Goal: Information Seeking & Learning: Learn about a topic

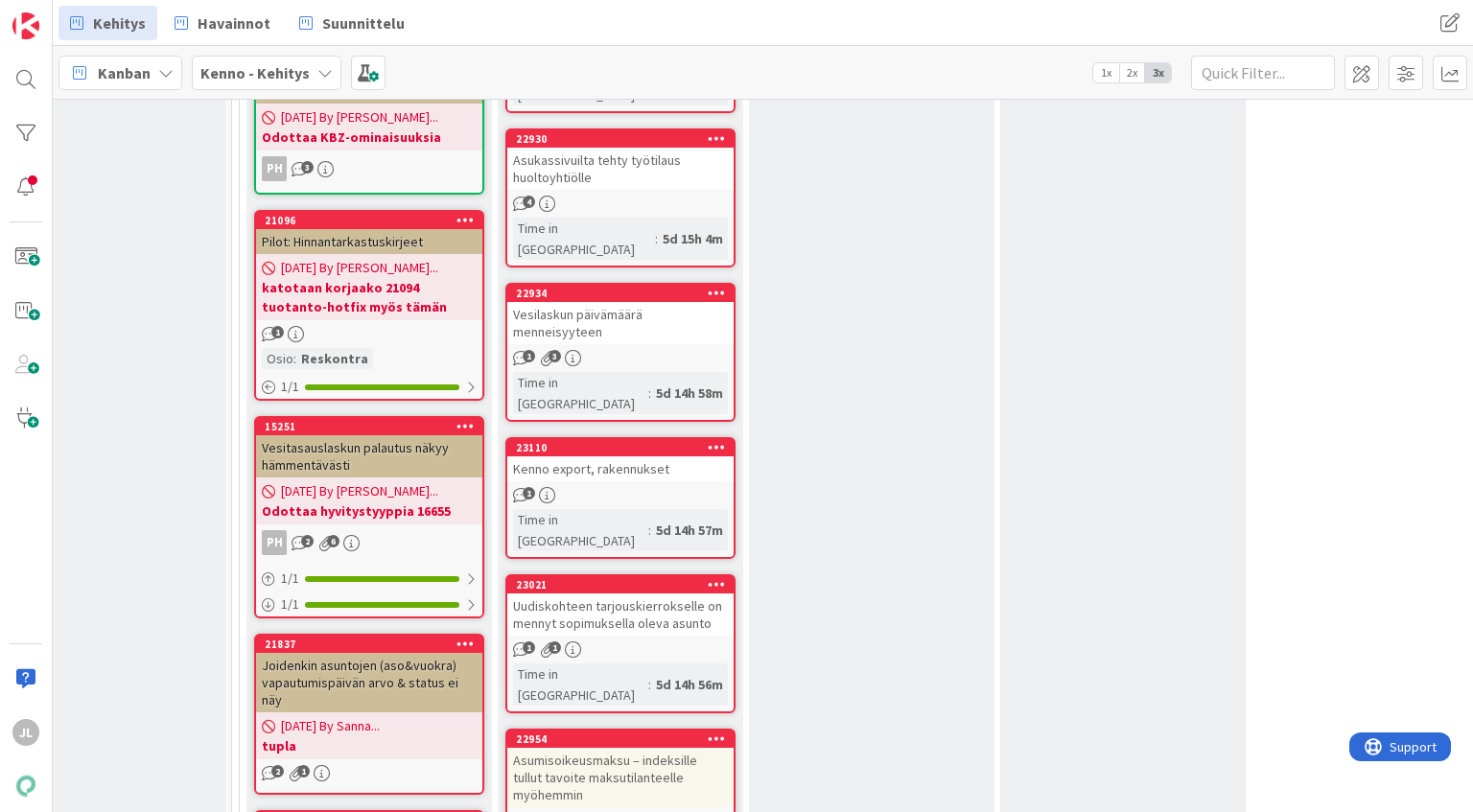
scroll to position [1484, 80]
click at [204, 20] on span "Havainnot" at bounding box center [234, 23] width 73 height 23
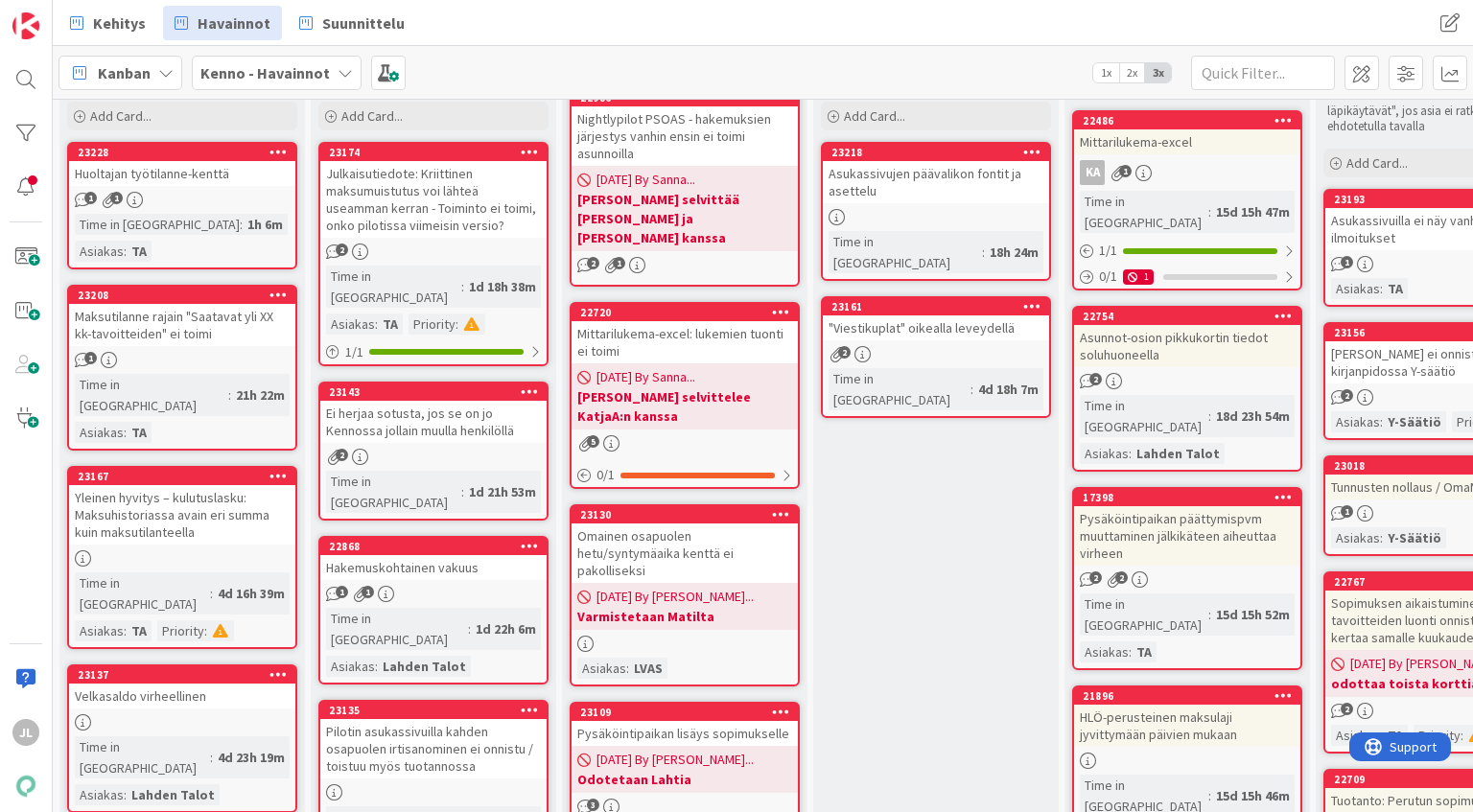
scroll to position [122, 0]
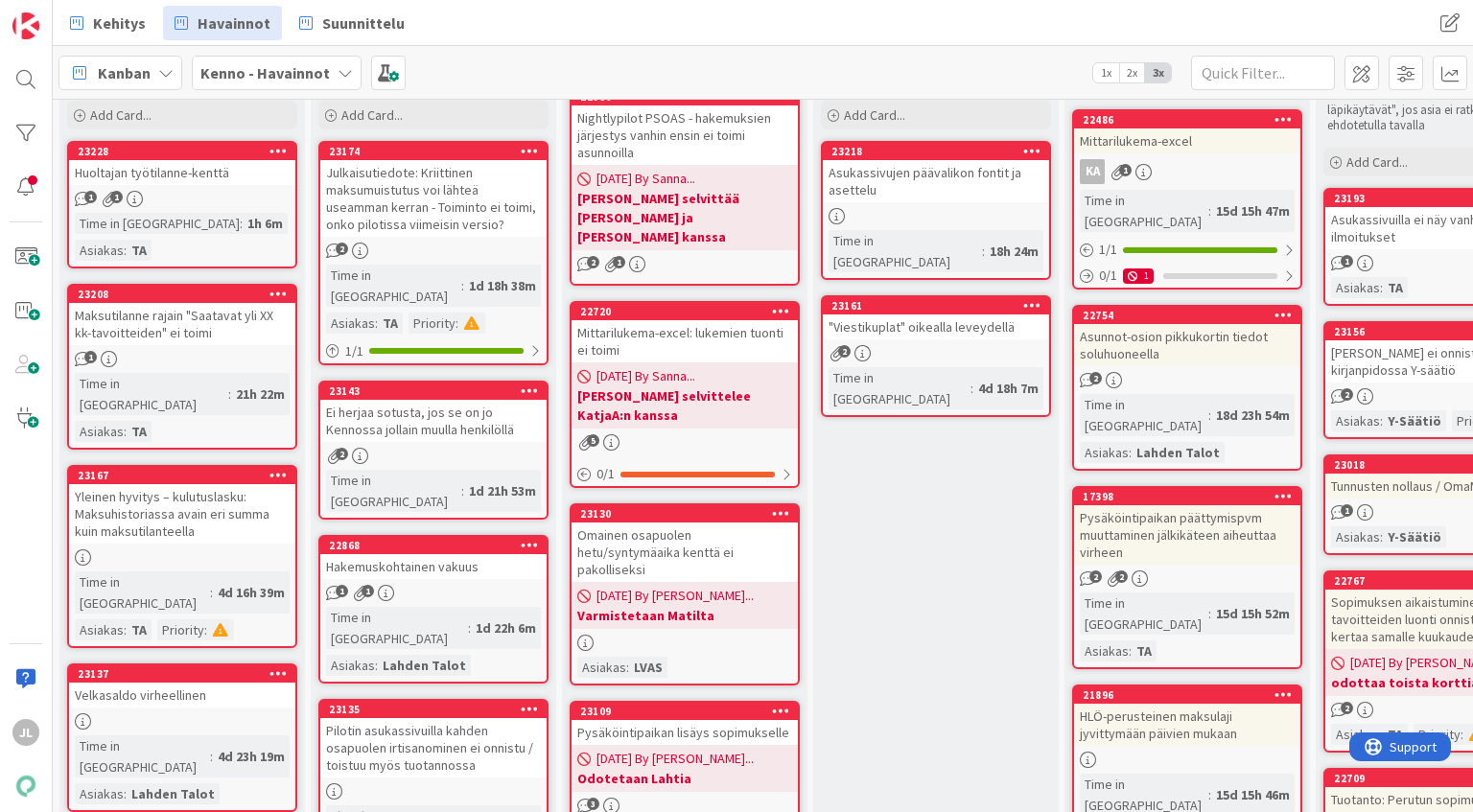
click at [180, 312] on div "Maksutilanne rajain "Saatavat yli XX kk-tavoitteiden" ei toimi" at bounding box center [182, 324] width 227 height 42
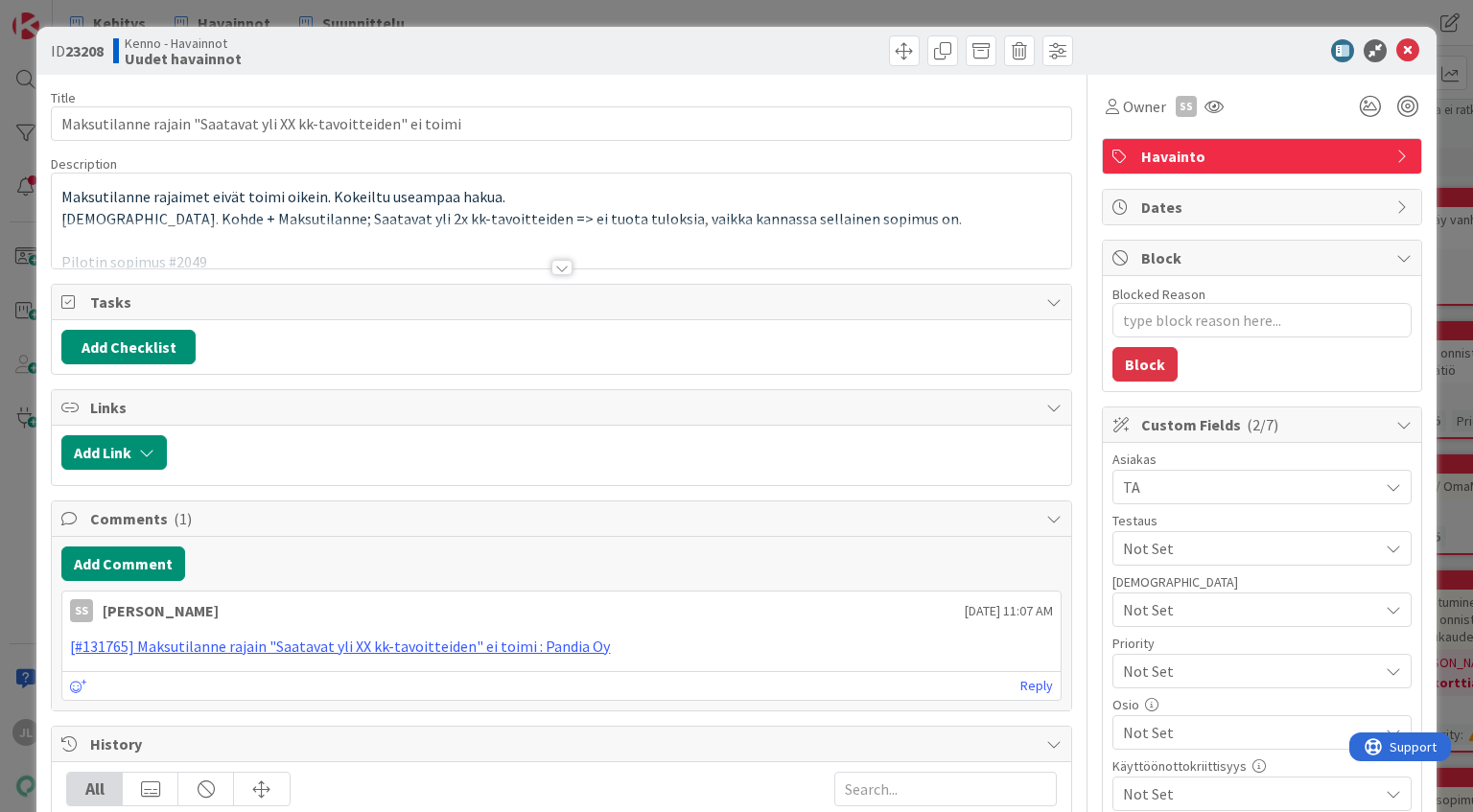
click at [489, 196] on span "Maksutilanne rajaimet eivät toimi oikein. Kokeiltu useampaa hakua." at bounding box center [284, 197] width 444 height 19
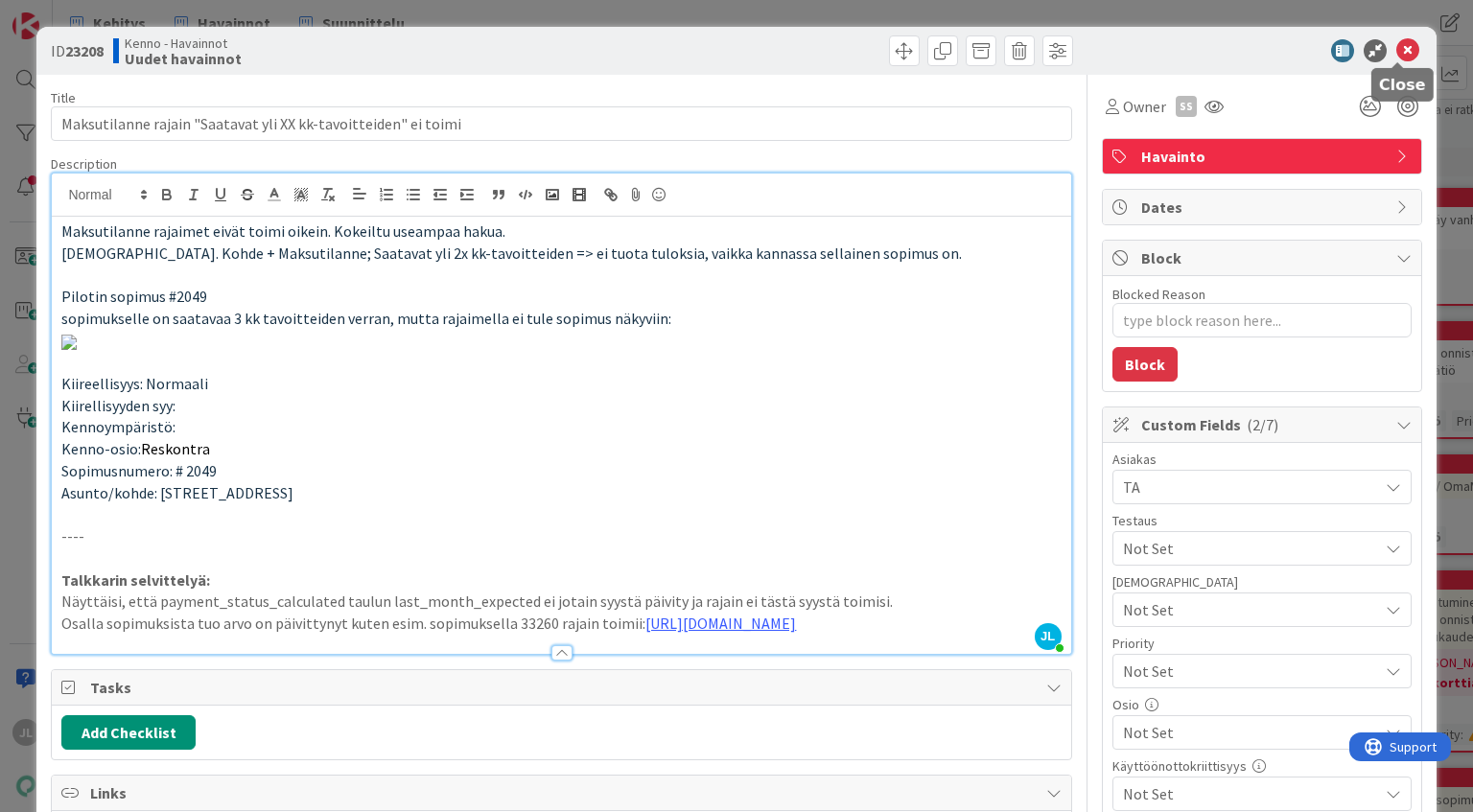
click at [1399, 43] on icon at bounding box center [1407, 51] width 23 height 23
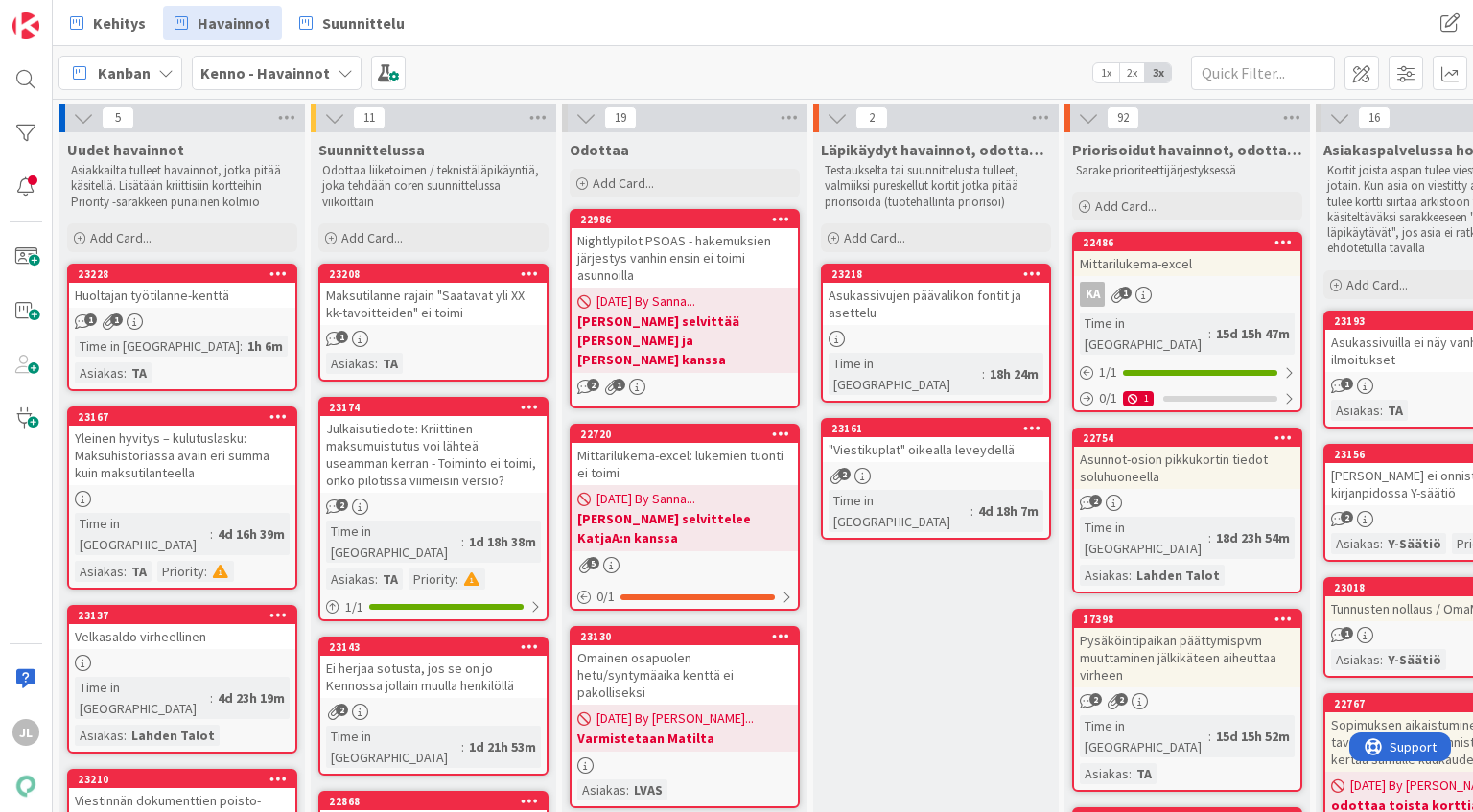
click at [221, 308] on link "23228 Huoltajan työtilanne-kenttä 1 1 Time in Column : 1h 6m Asiakas : TA" at bounding box center [182, 327] width 231 height 127
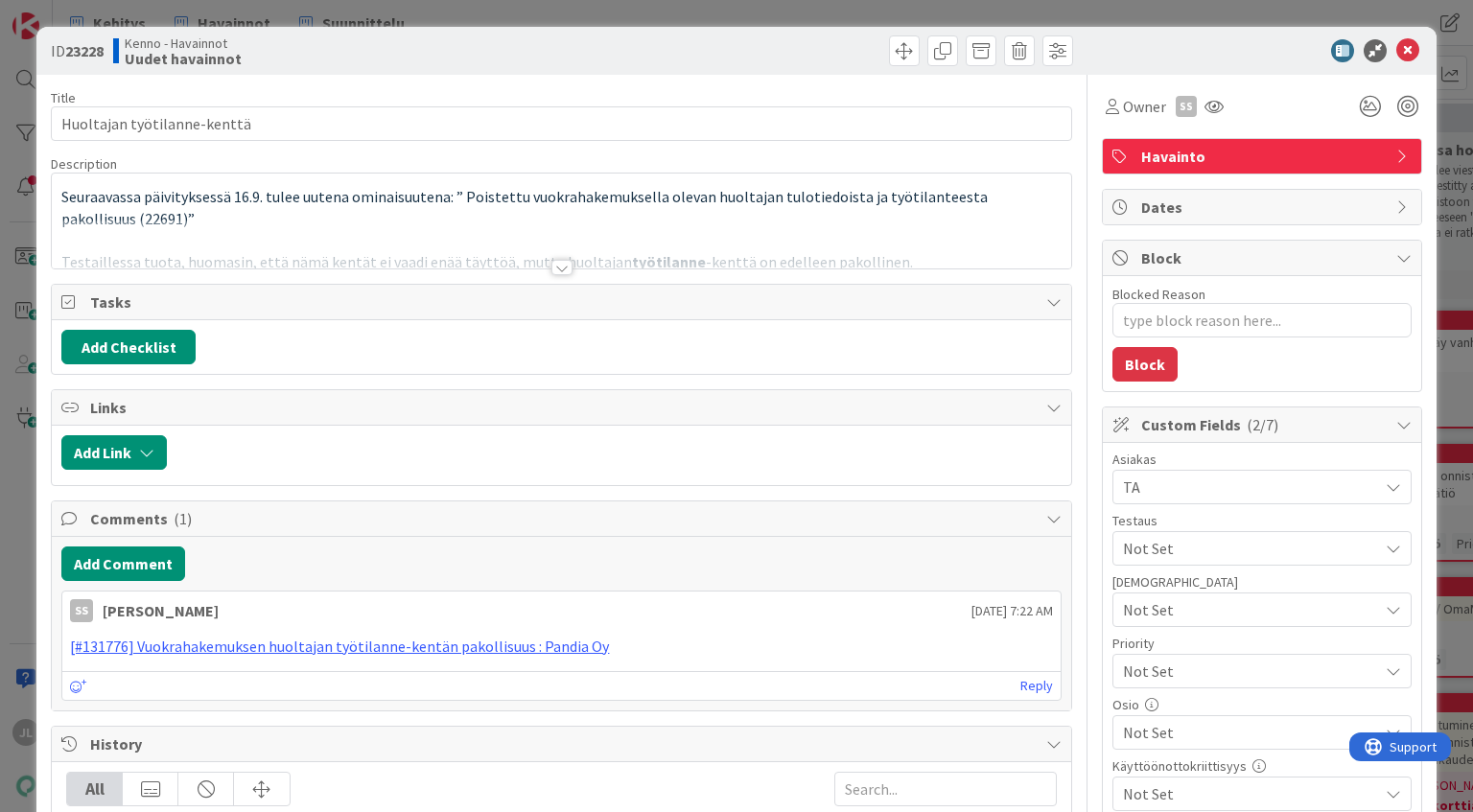
click at [402, 221] on div at bounding box center [561, 244] width 1019 height 49
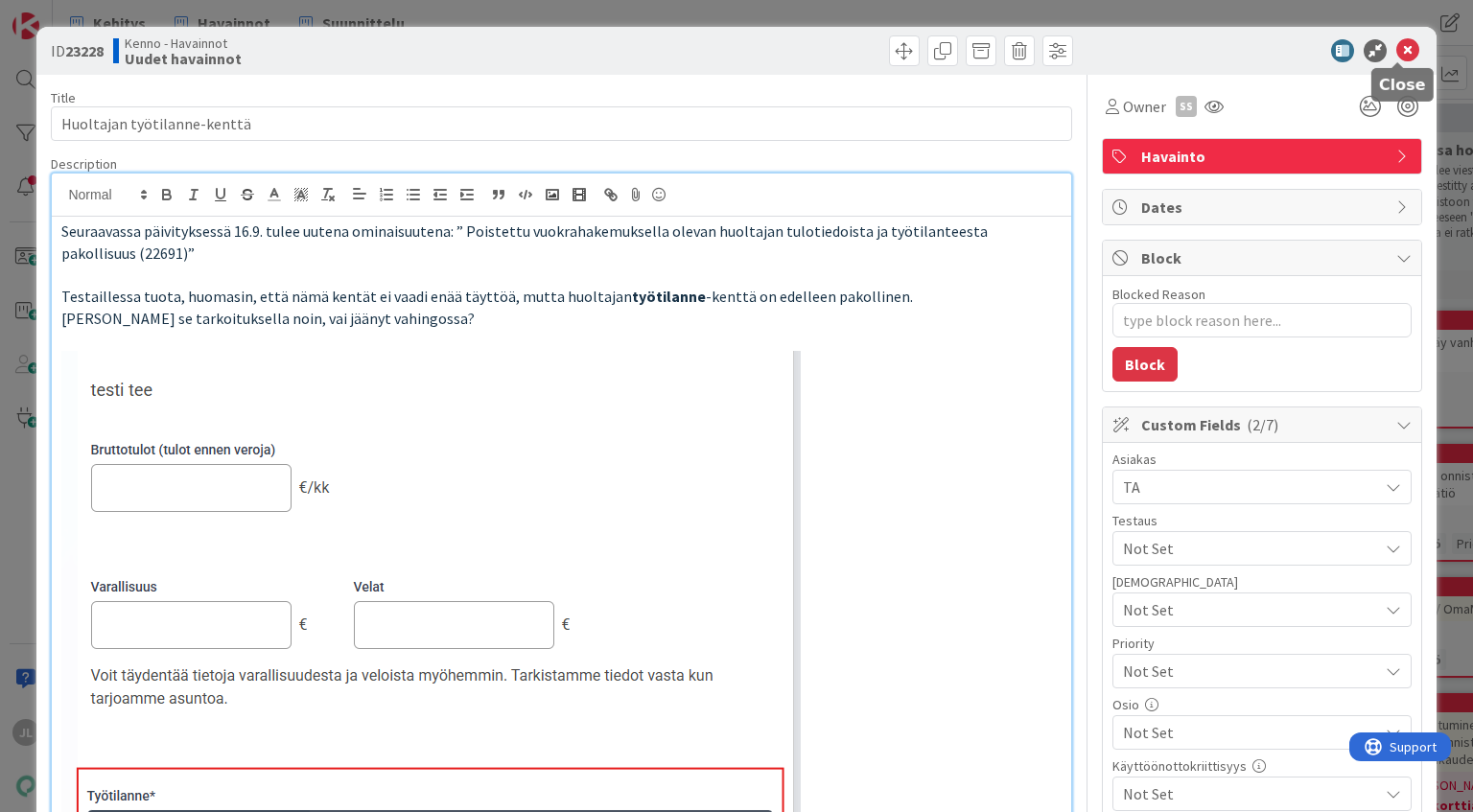
click at [1403, 48] on icon at bounding box center [1407, 51] width 23 height 23
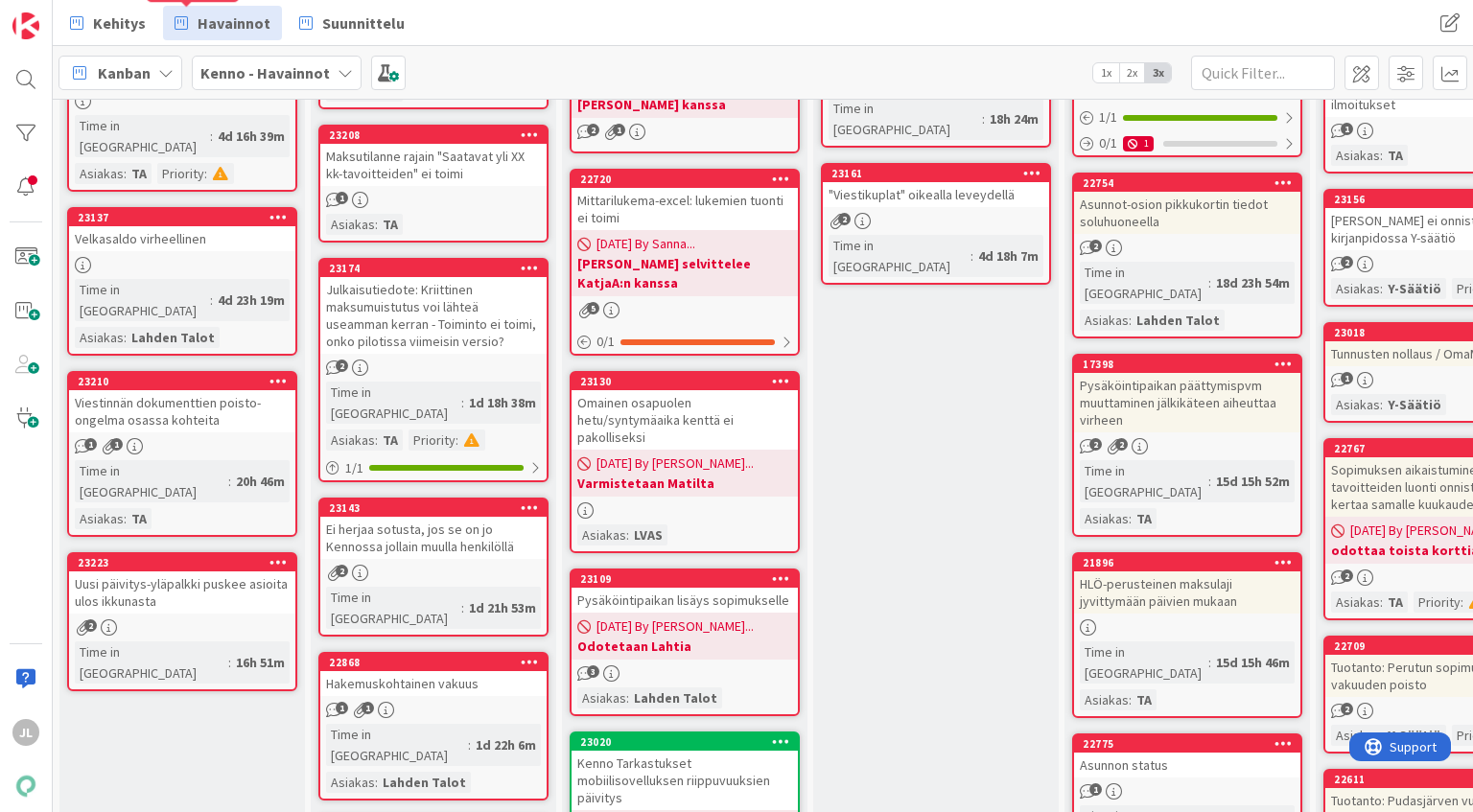
scroll to position [257, 0]
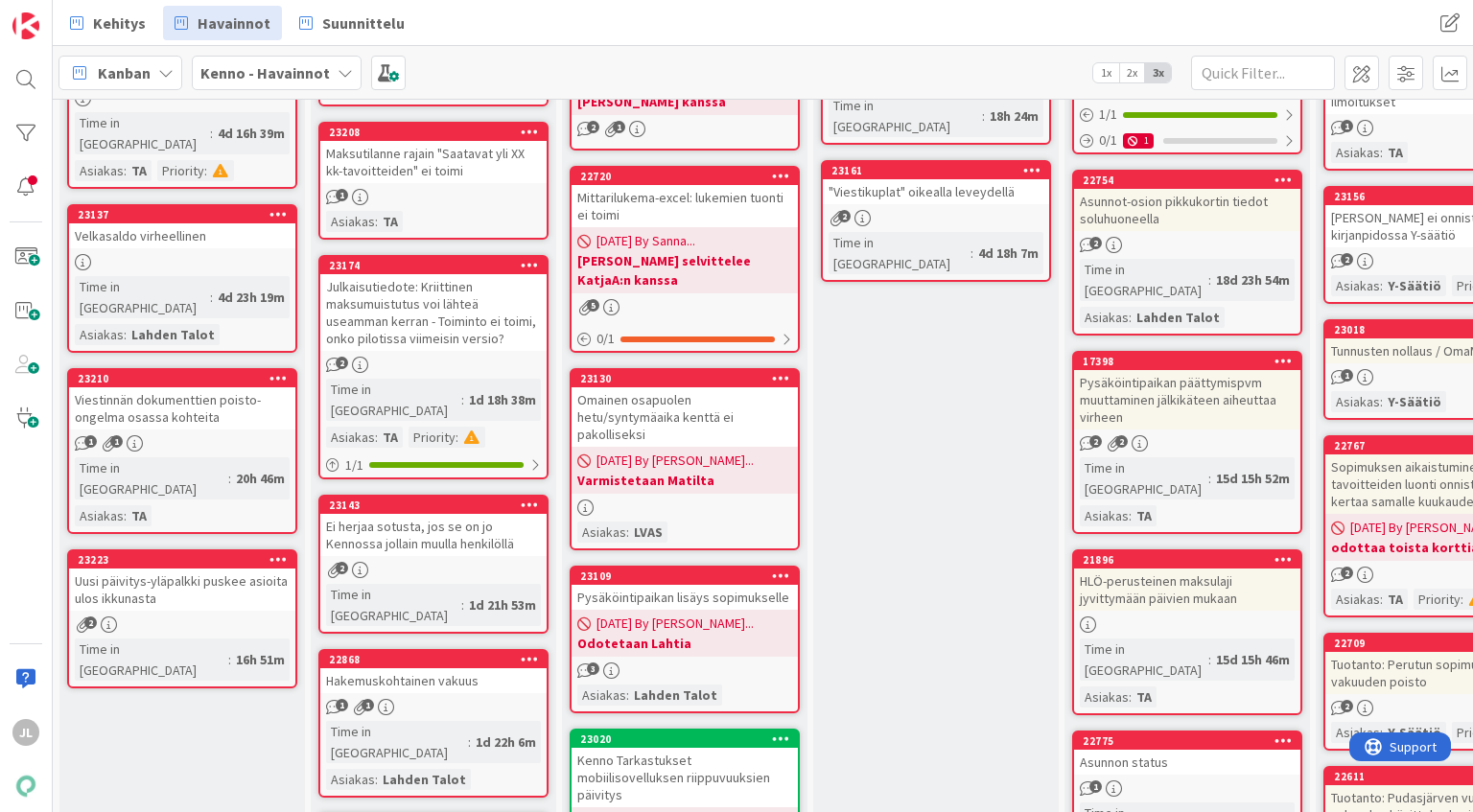
click at [199, 388] on div "Viestinnän dokumenttien poisto-ongelma osassa kohteita" at bounding box center [182, 409] width 227 height 42
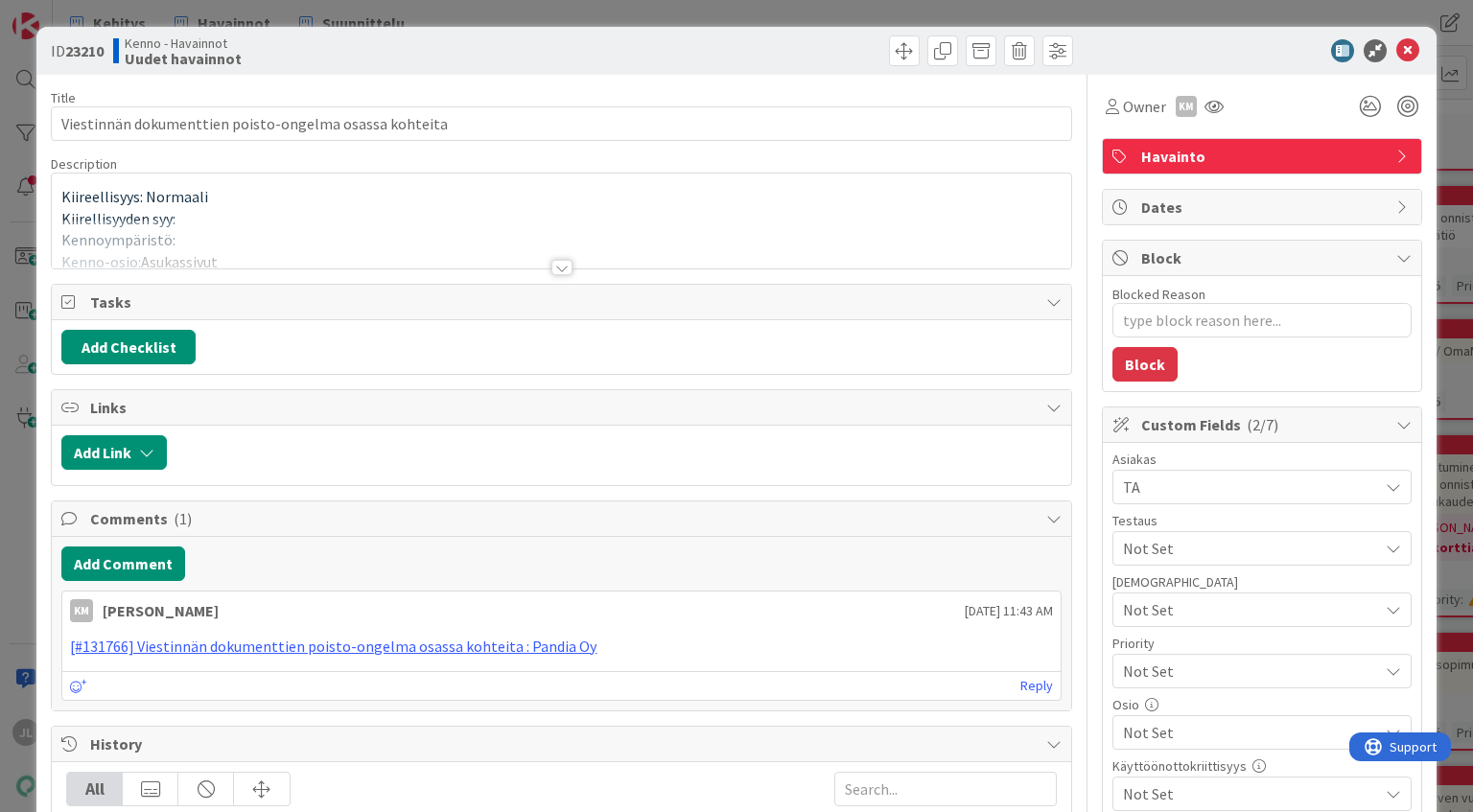
click at [247, 227] on div at bounding box center [561, 244] width 1019 height 49
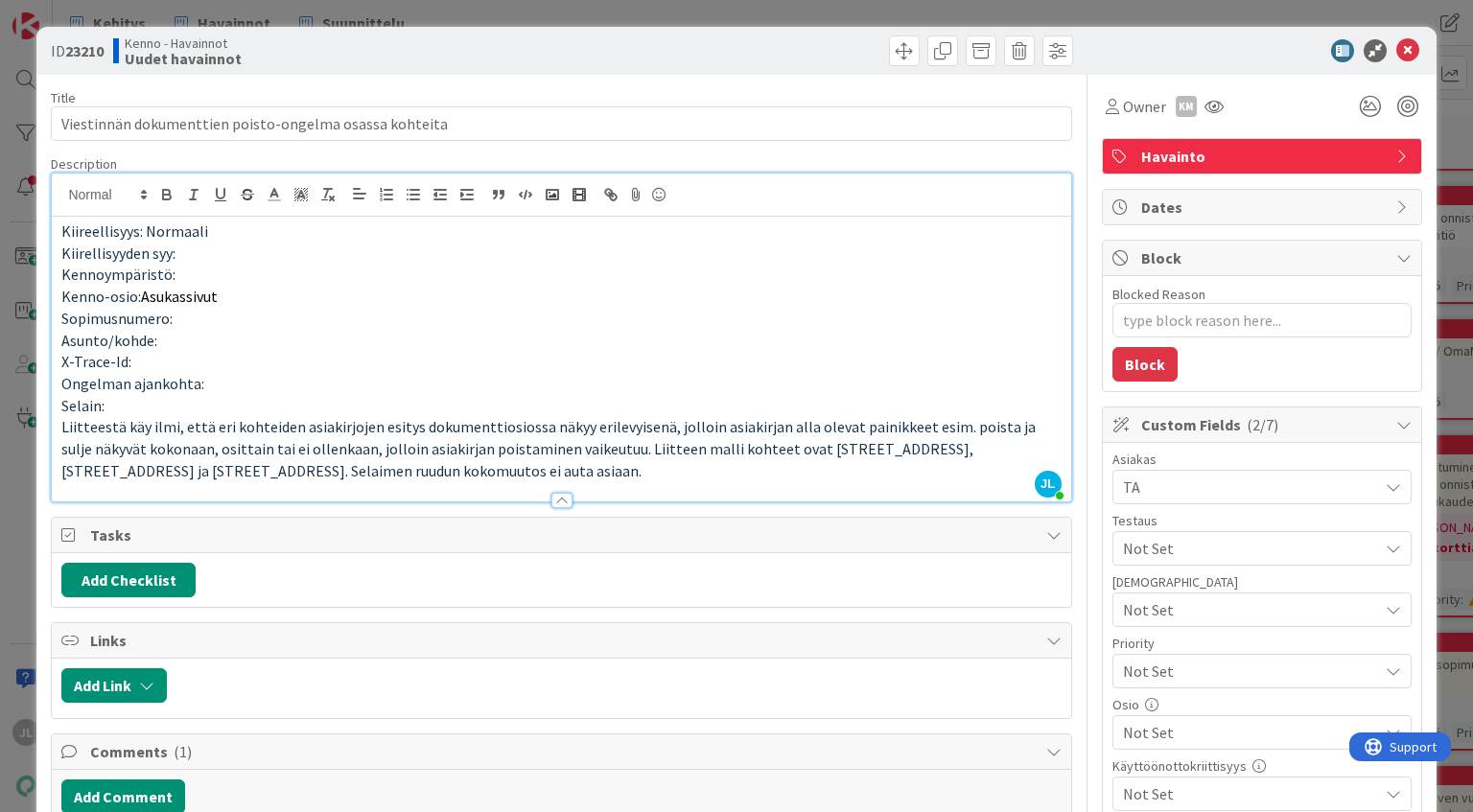
click at [247, 227] on p "Kiireellisyys: Normaali" at bounding box center [561, 231] width 999 height 22
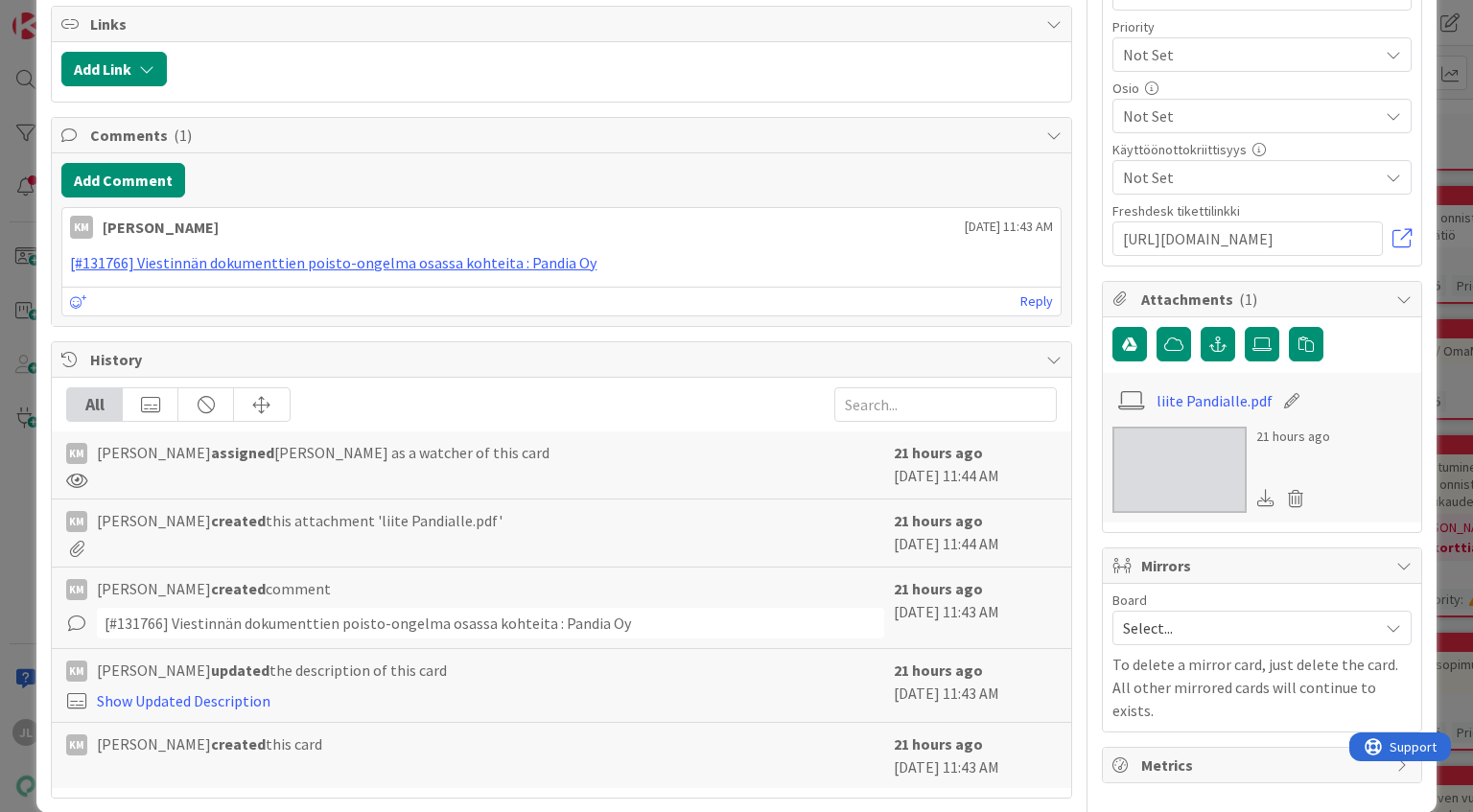
scroll to position [618, 0]
click at [1166, 394] on link "liite Pandialle.pdf" at bounding box center [1214, 399] width 116 height 23
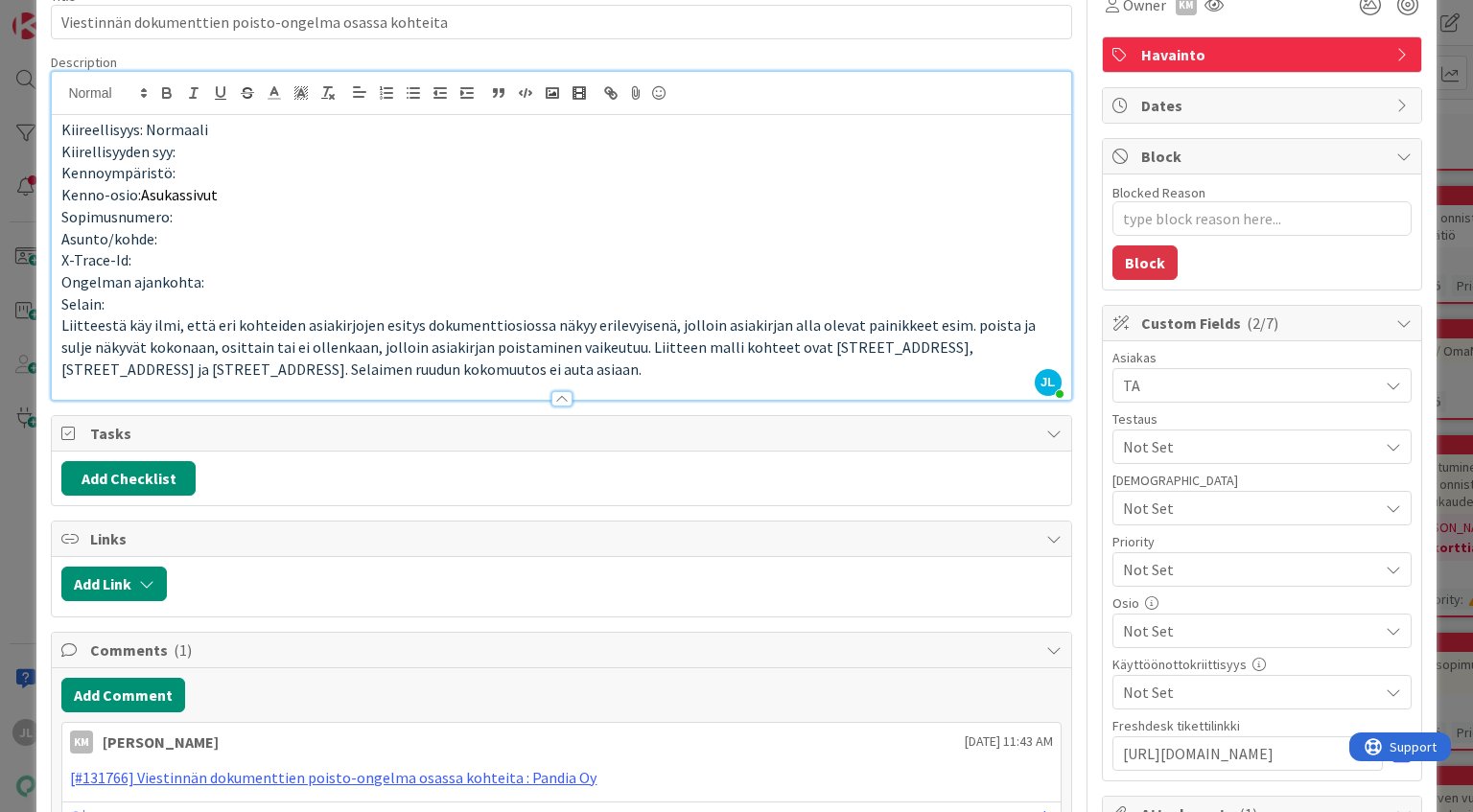
scroll to position [95, 0]
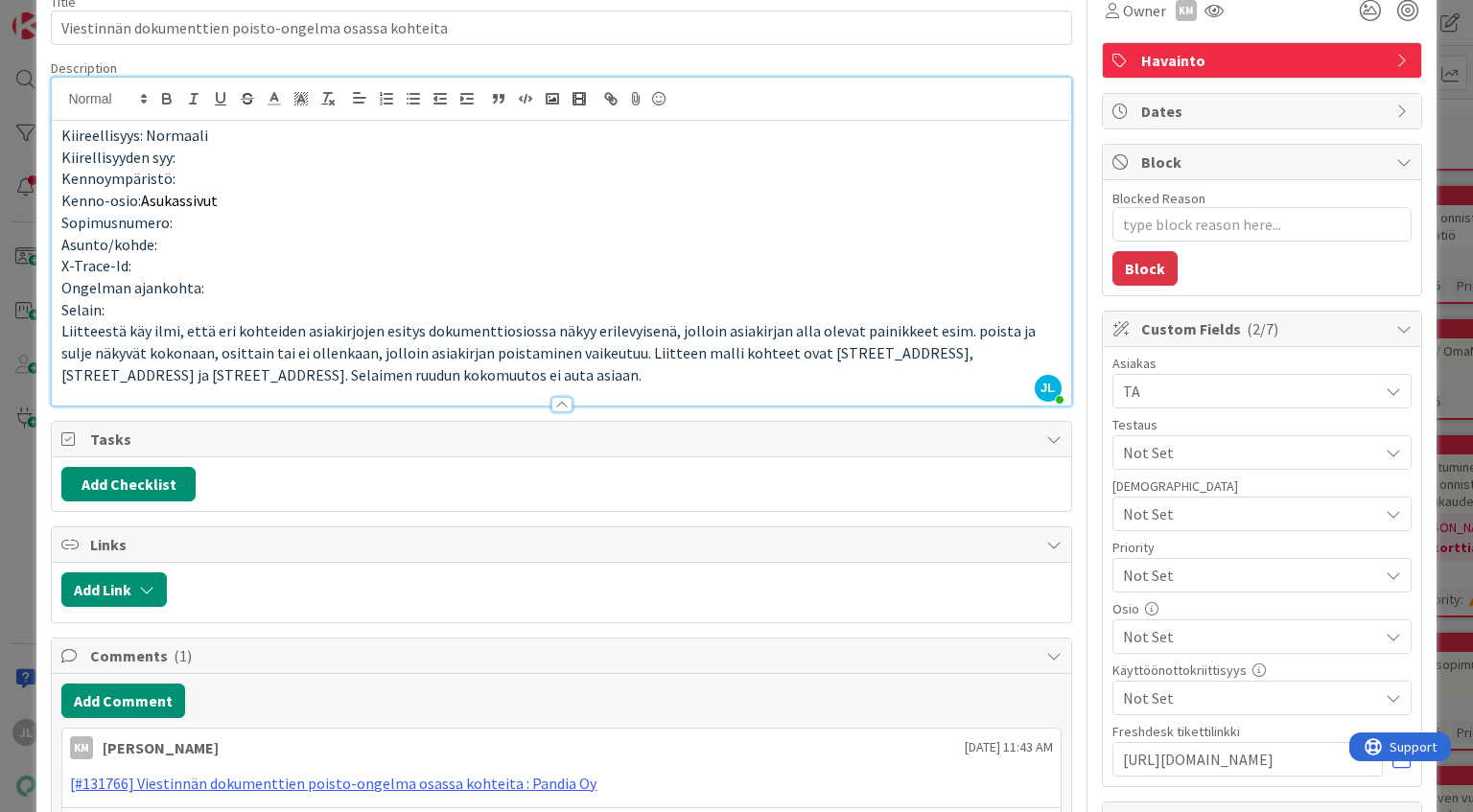
click at [1023, 115] on div at bounding box center [561, 99] width 1019 height 43
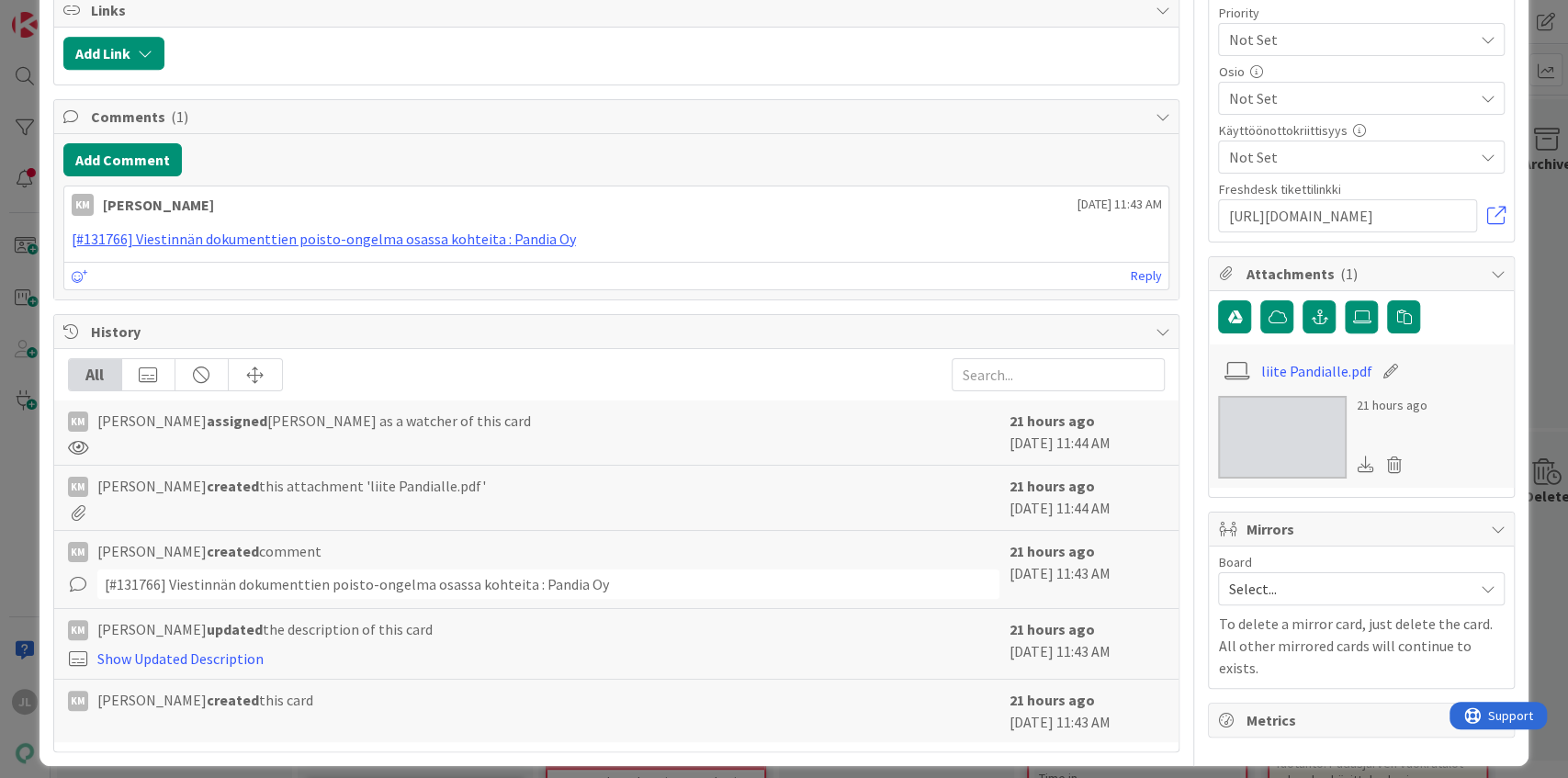
scroll to position [608, 0]
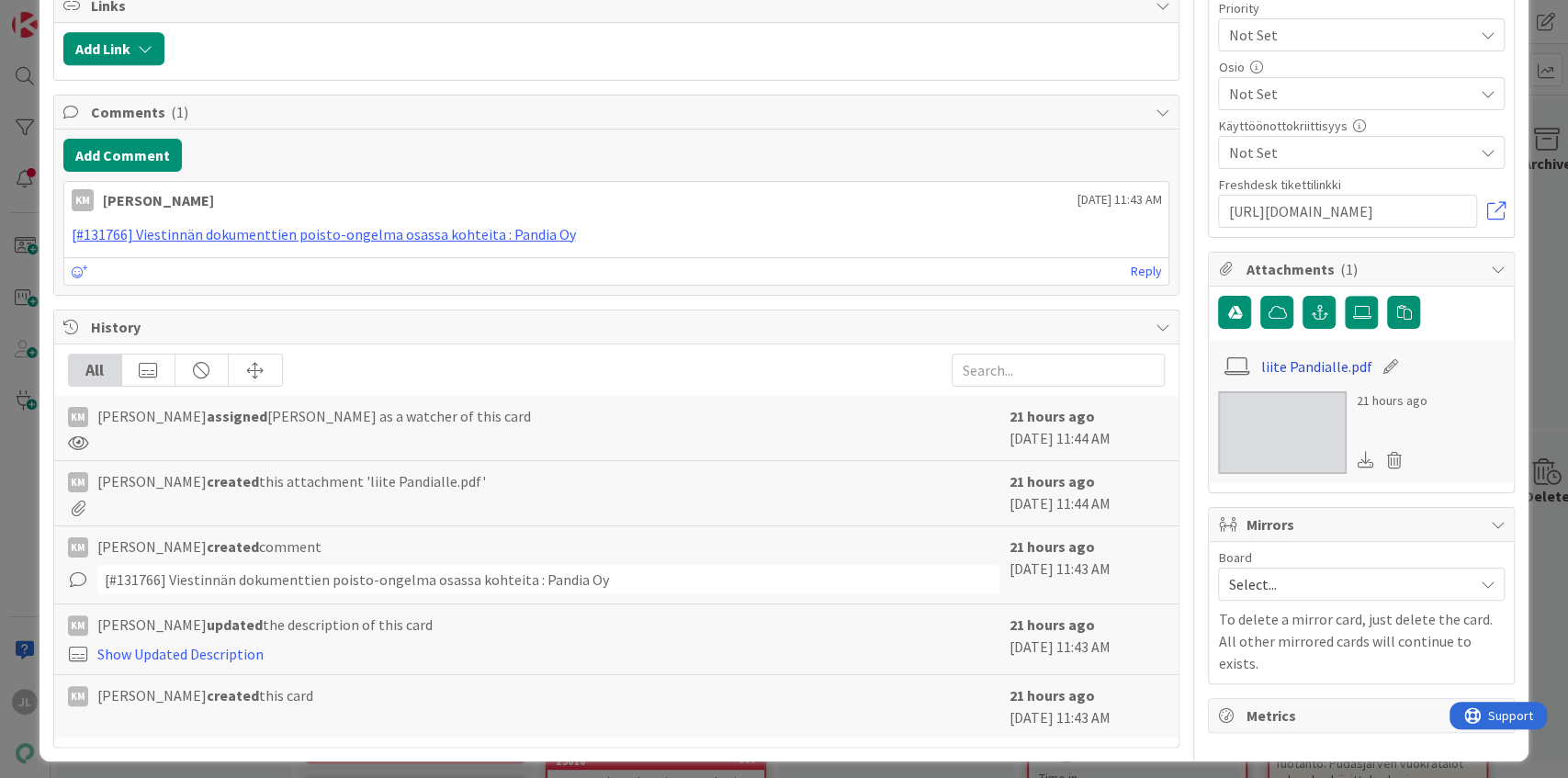
click at [1306, 359] on link "liite Pandialle.pdf" at bounding box center [1317, 367] width 111 height 22
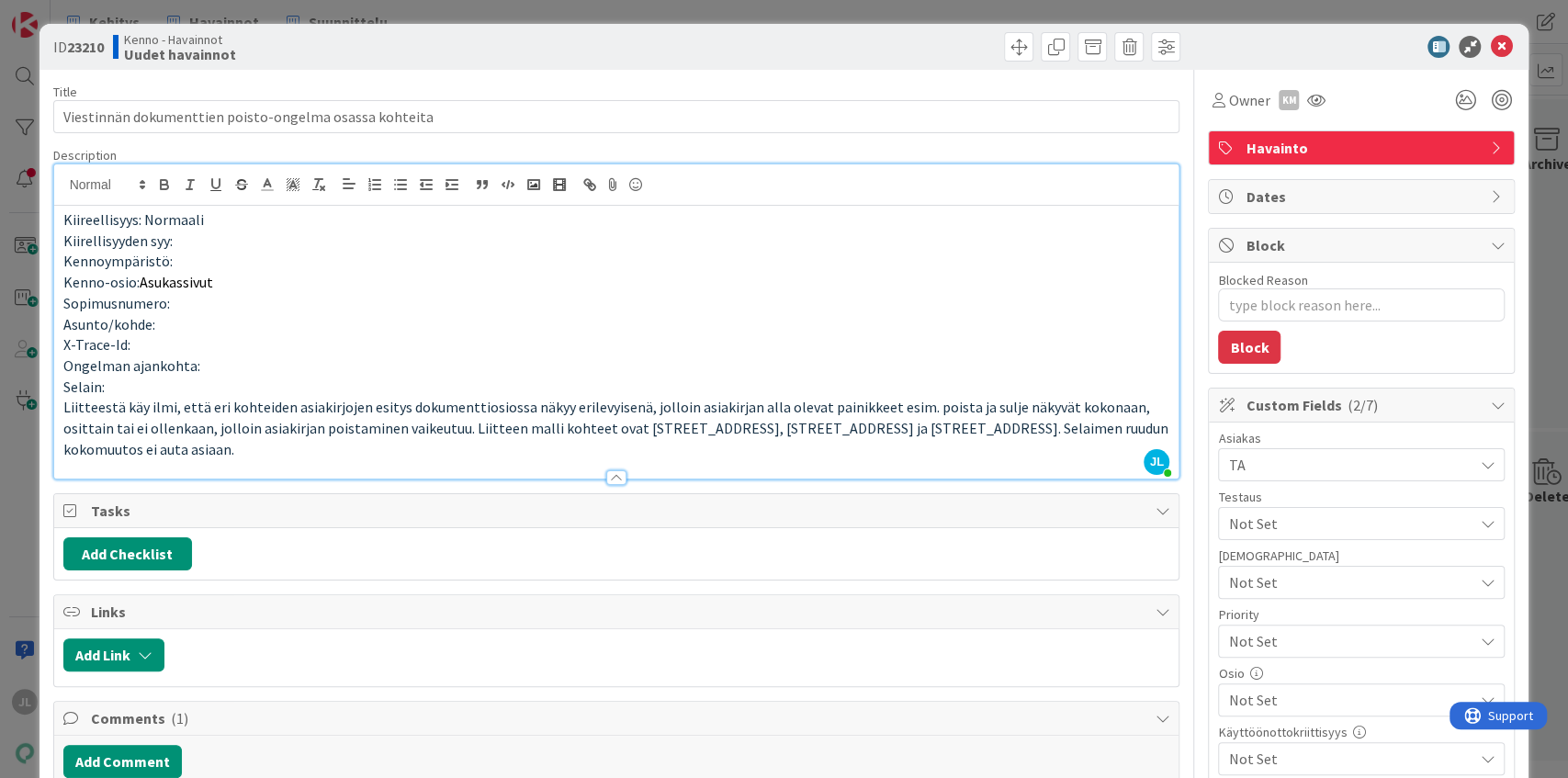
scroll to position [0, 0]
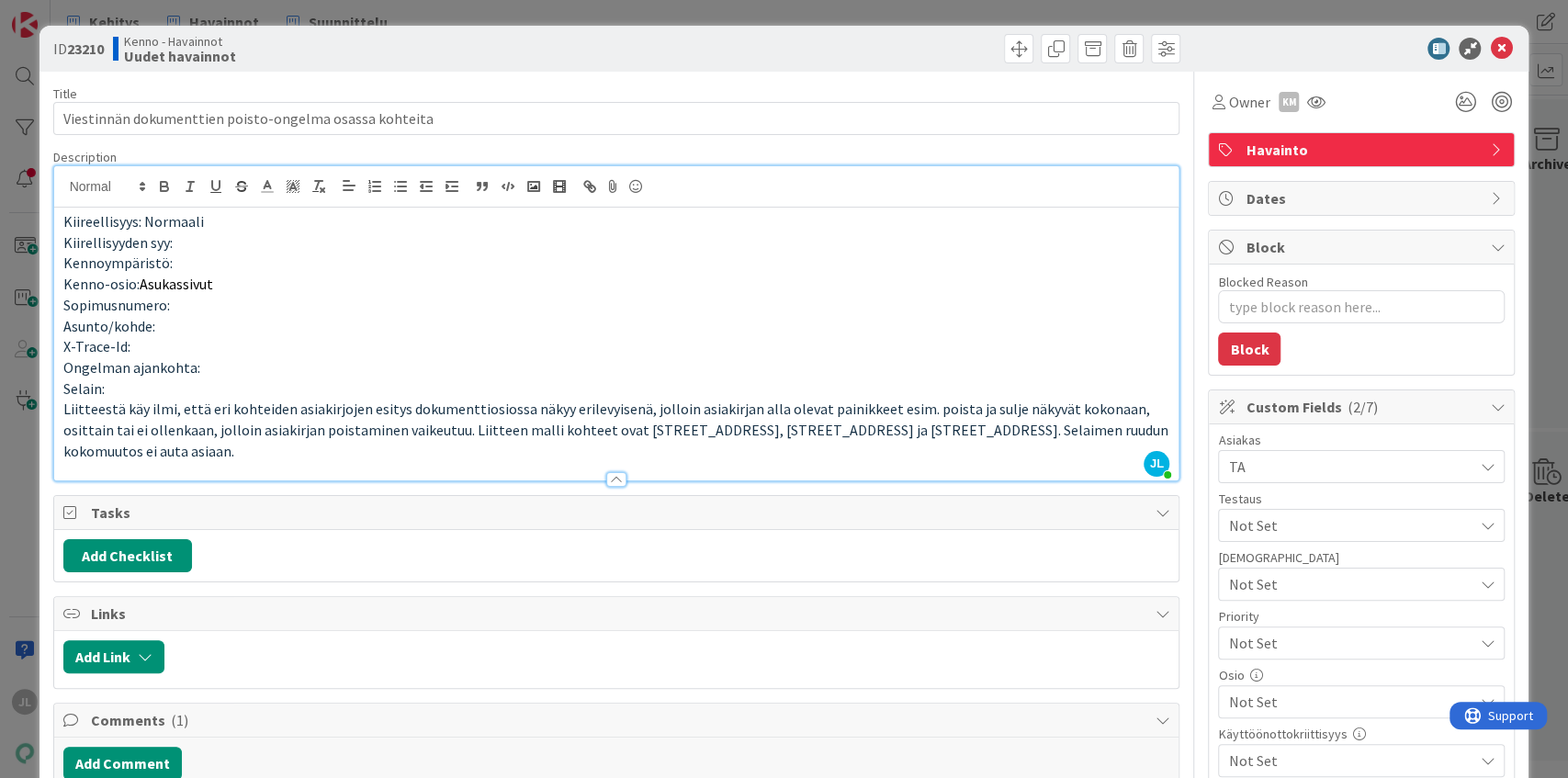
click at [15, 149] on div "ID 23210 Kenno - Havainnot Uudet havainnot Title 54 / 128 Viestinnän dokumentti…" at bounding box center [784, 389] width 1568 height 778
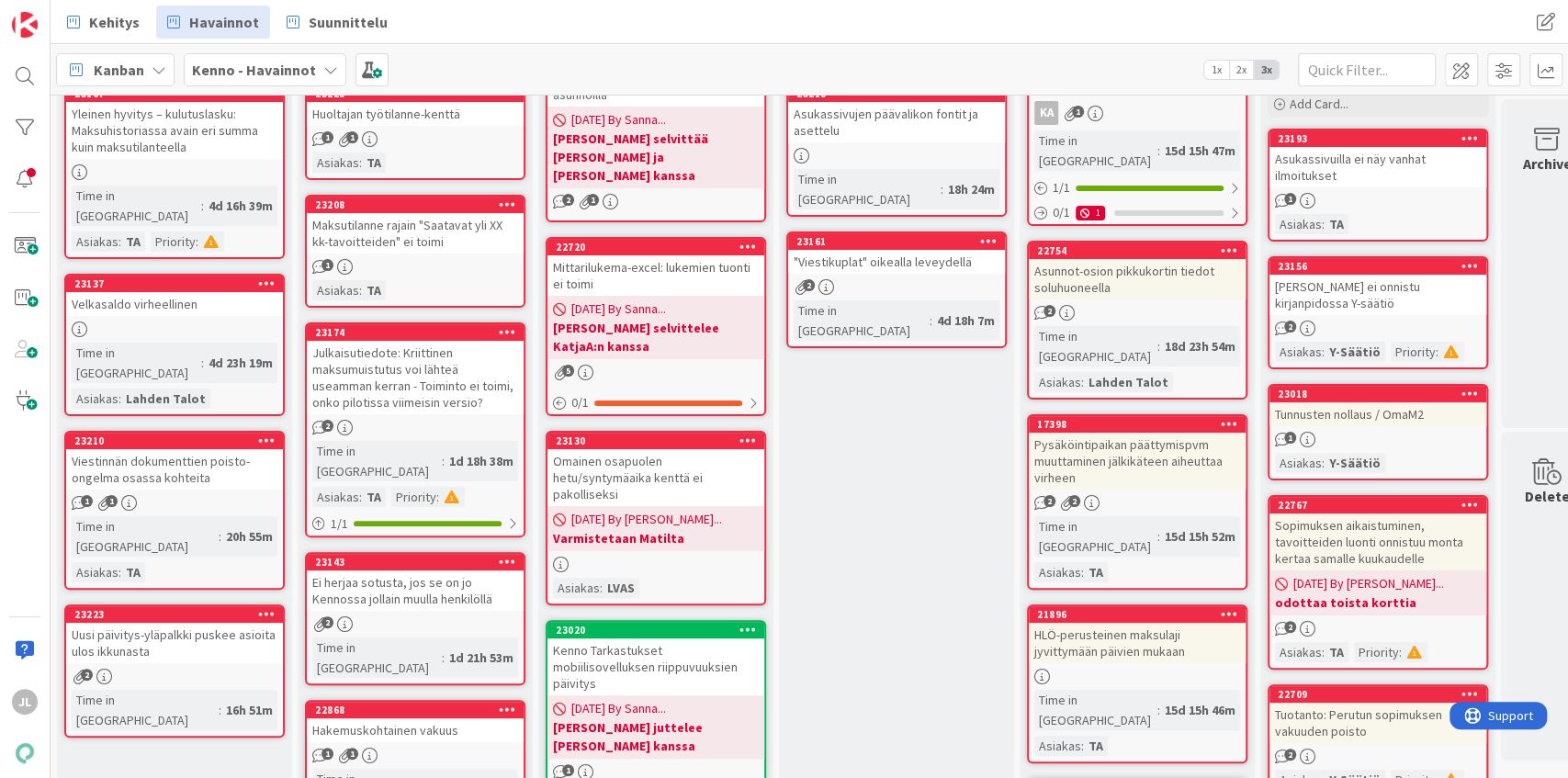
scroll to position [184, 0]
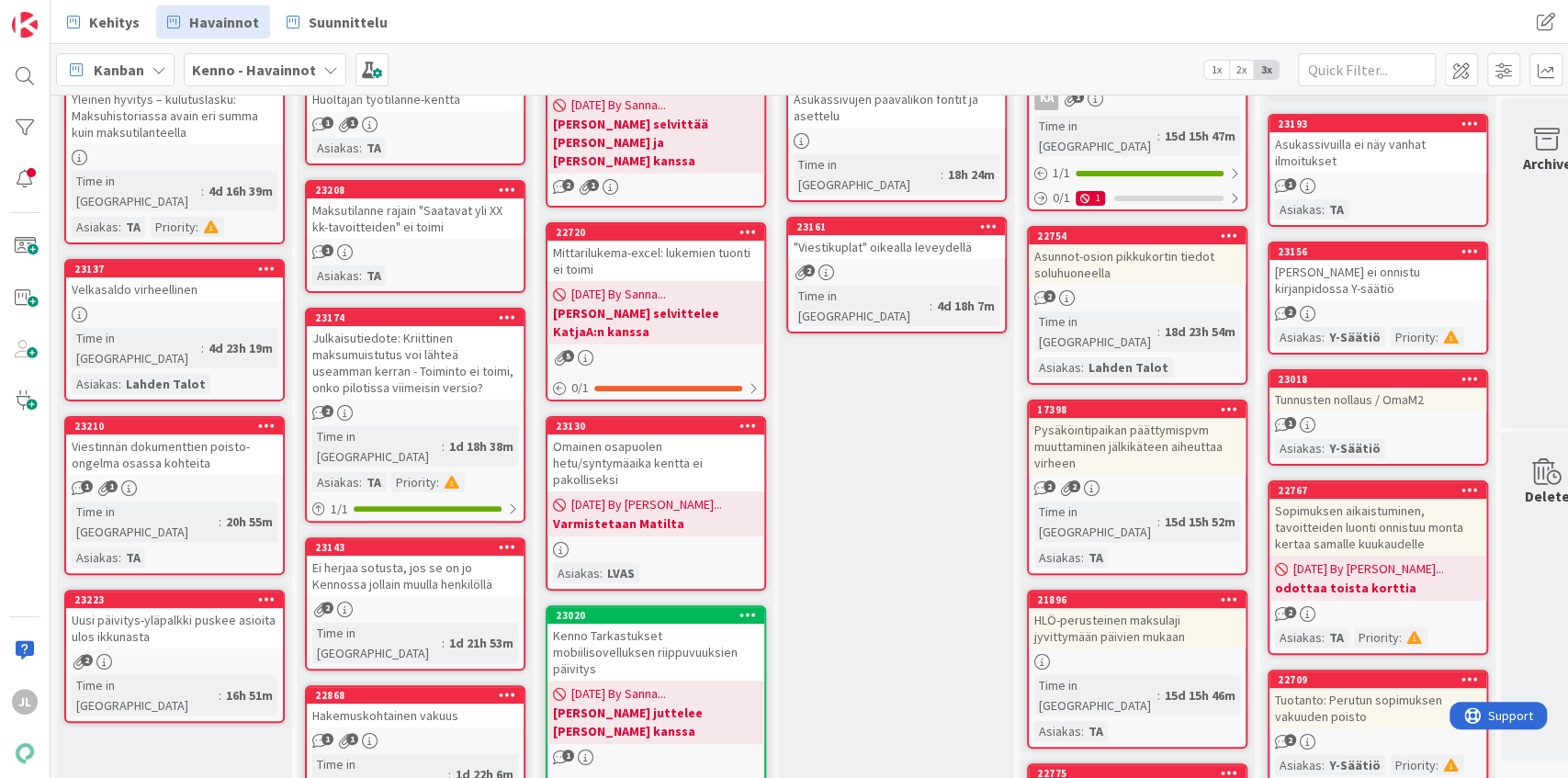
click at [196, 608] on div "Uusi päivitys-yläpalkki puskee asioita ulos ikkunasta" at bounding box center [175, 628] width 217 height 41
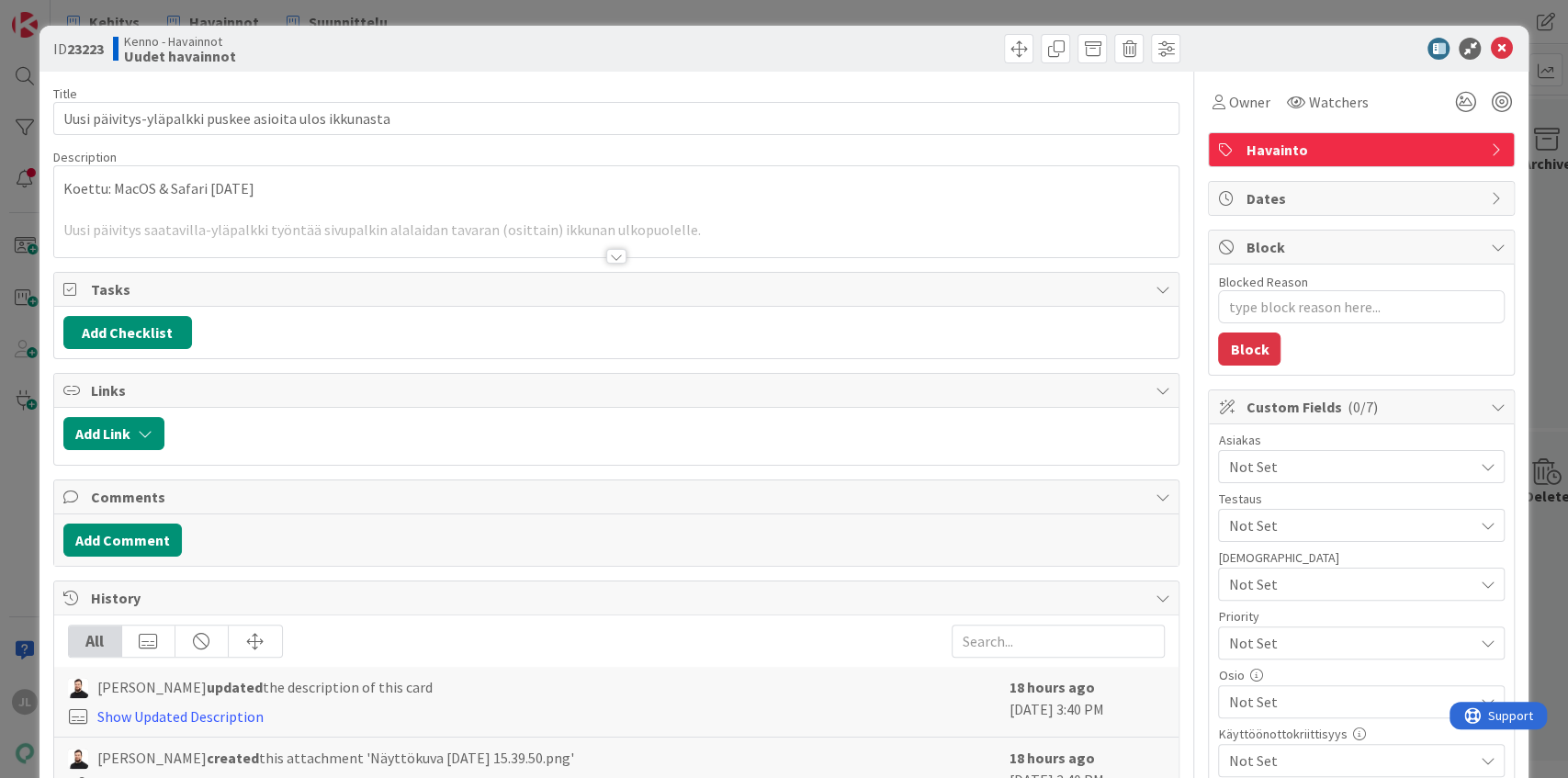
click at [465, 224] on div at bounding box center [617, 234] width 1125 height 47
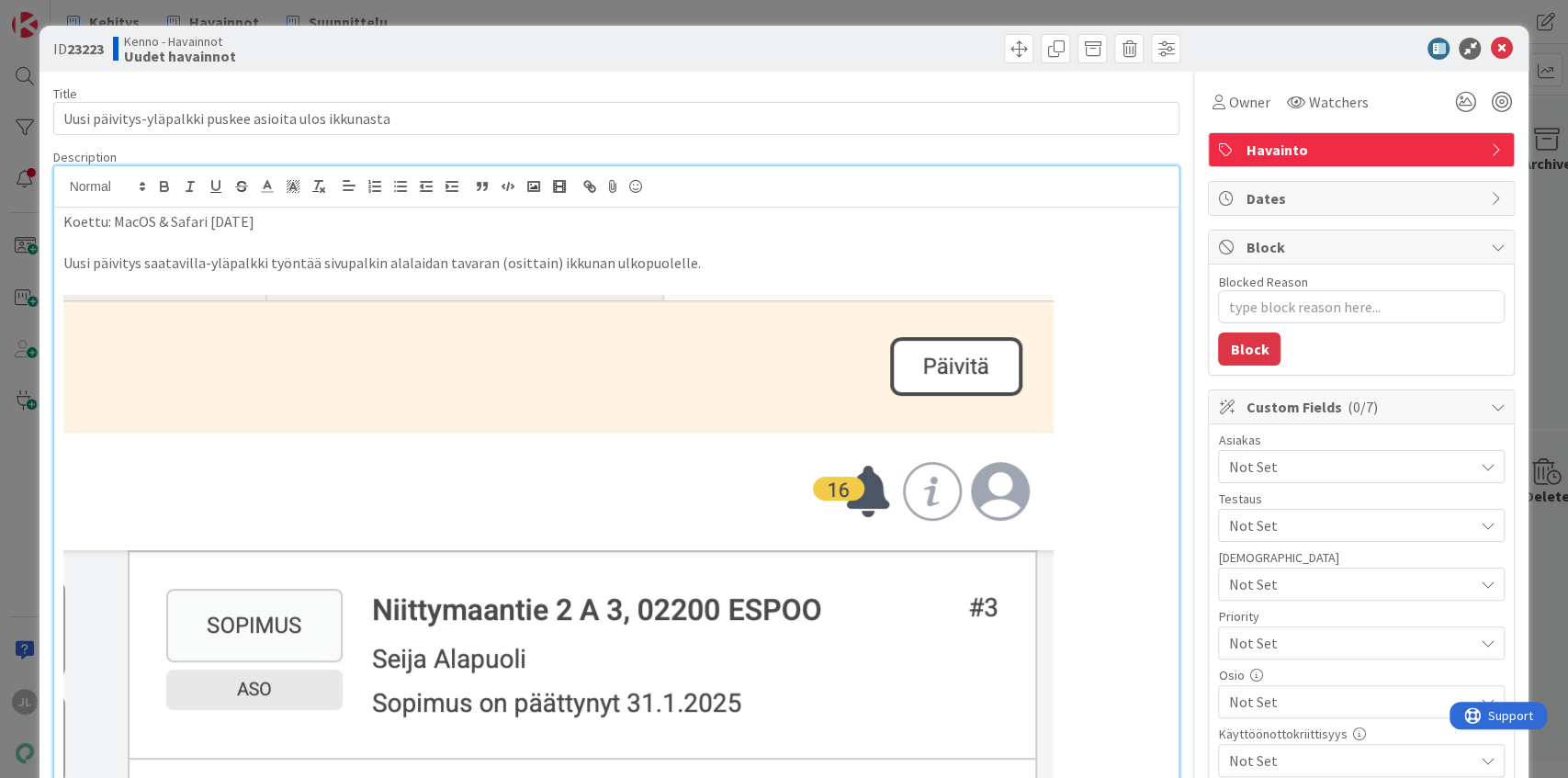
type textarea "x"
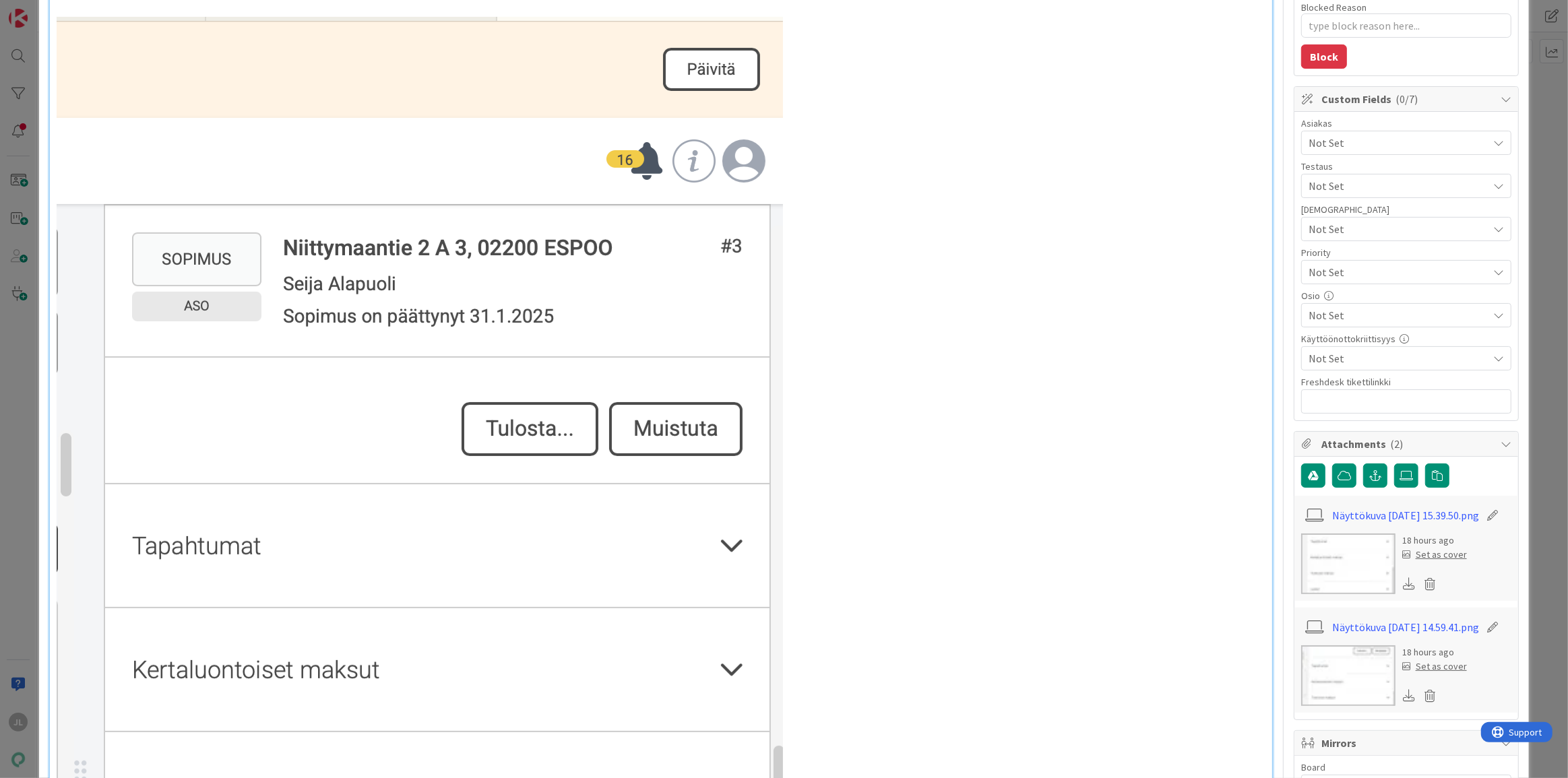
scroll to position [245, 0]
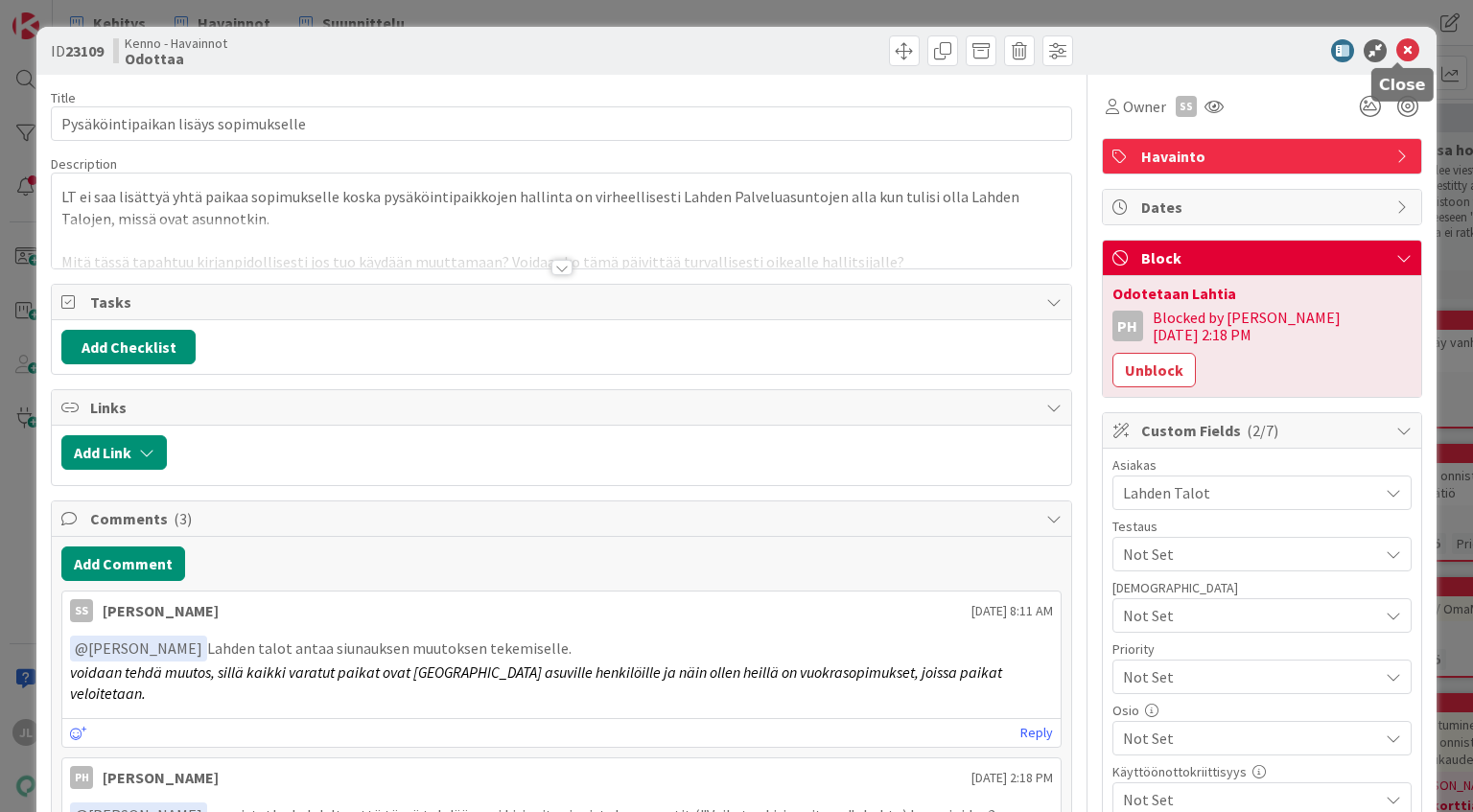
click at [1396, 49] on icon at bounding box center [1407, 51] width 23 height 23
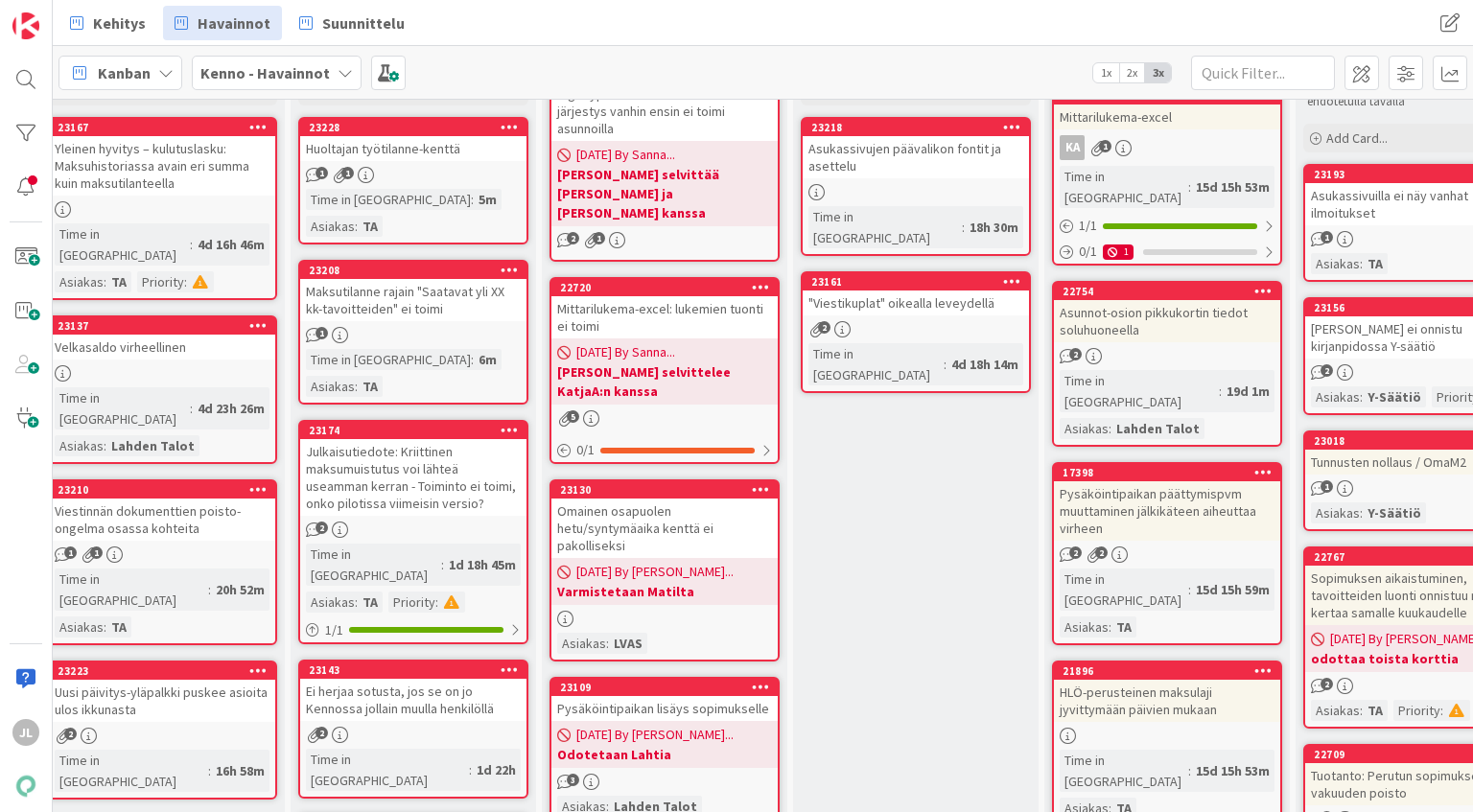
scroll to position [147, 0]
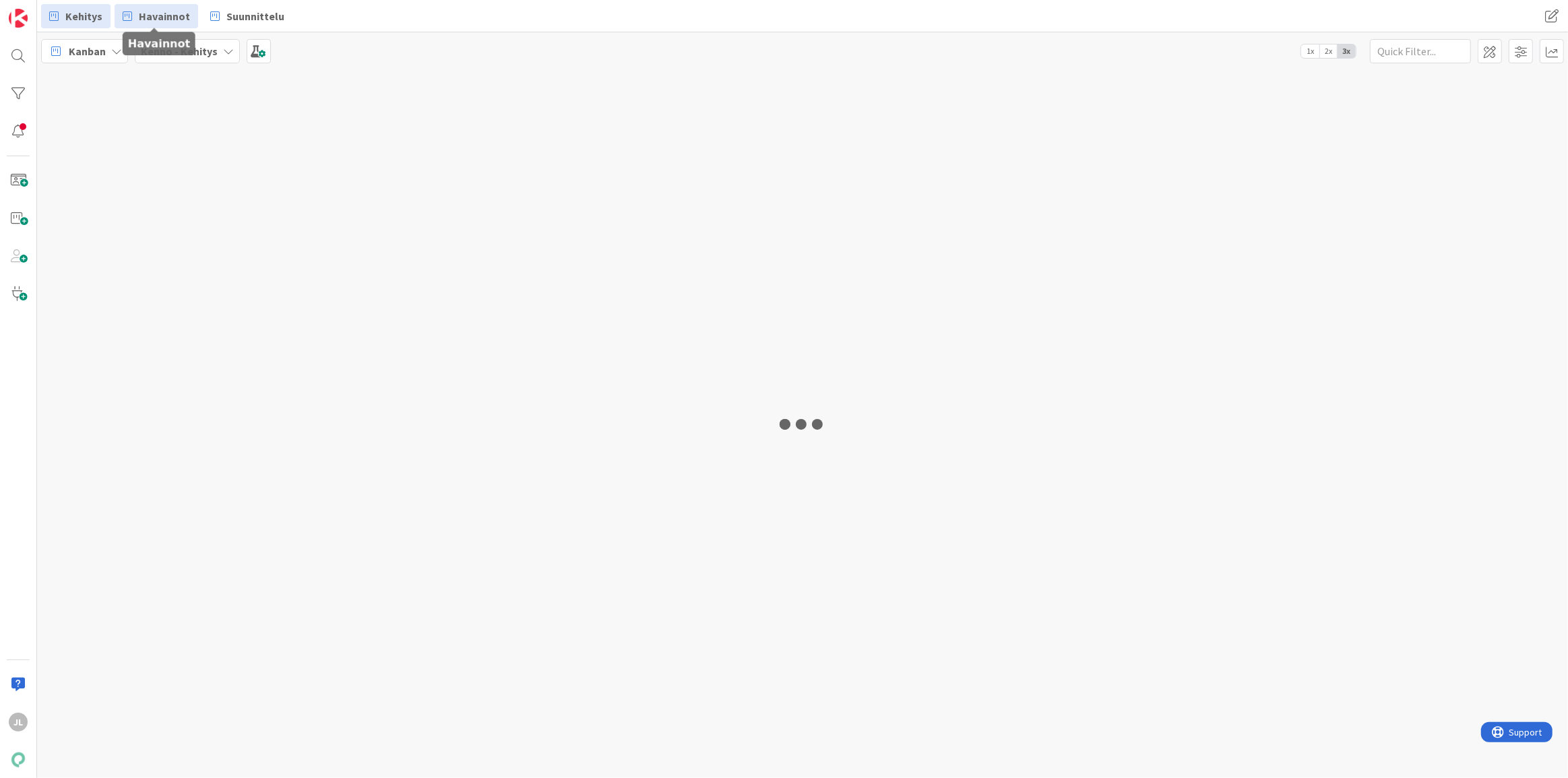
click at [179, 13] on span "Havainnot" at bounding box center [165, 16] width 52 height 16
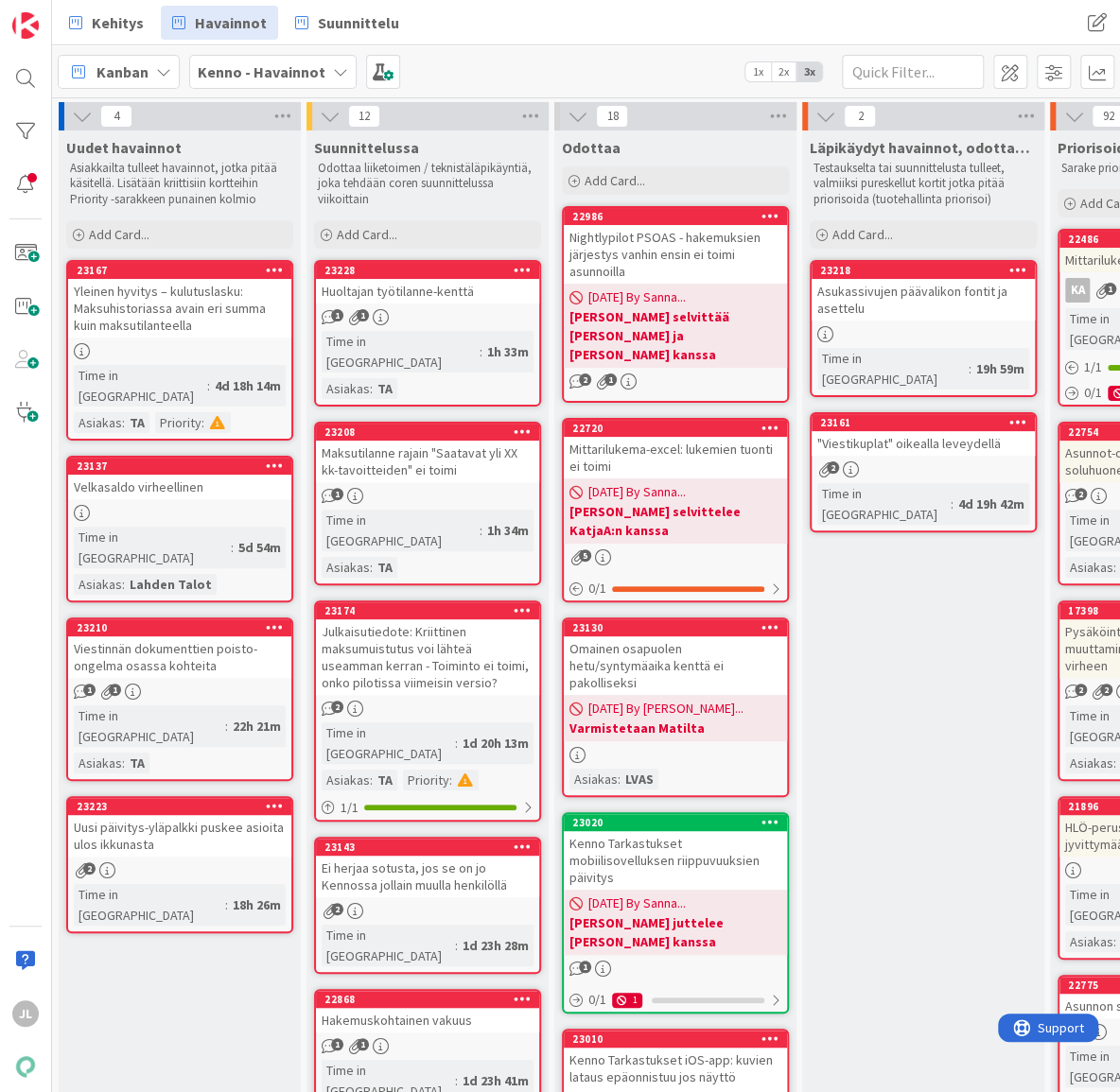
click at [299, 245] on div "Uudet havainnot Asiakkailta tulleet havainnot, jotka pitää käsitellä. Lisätään …" at bounding box center [180, 191] width 242 height 122
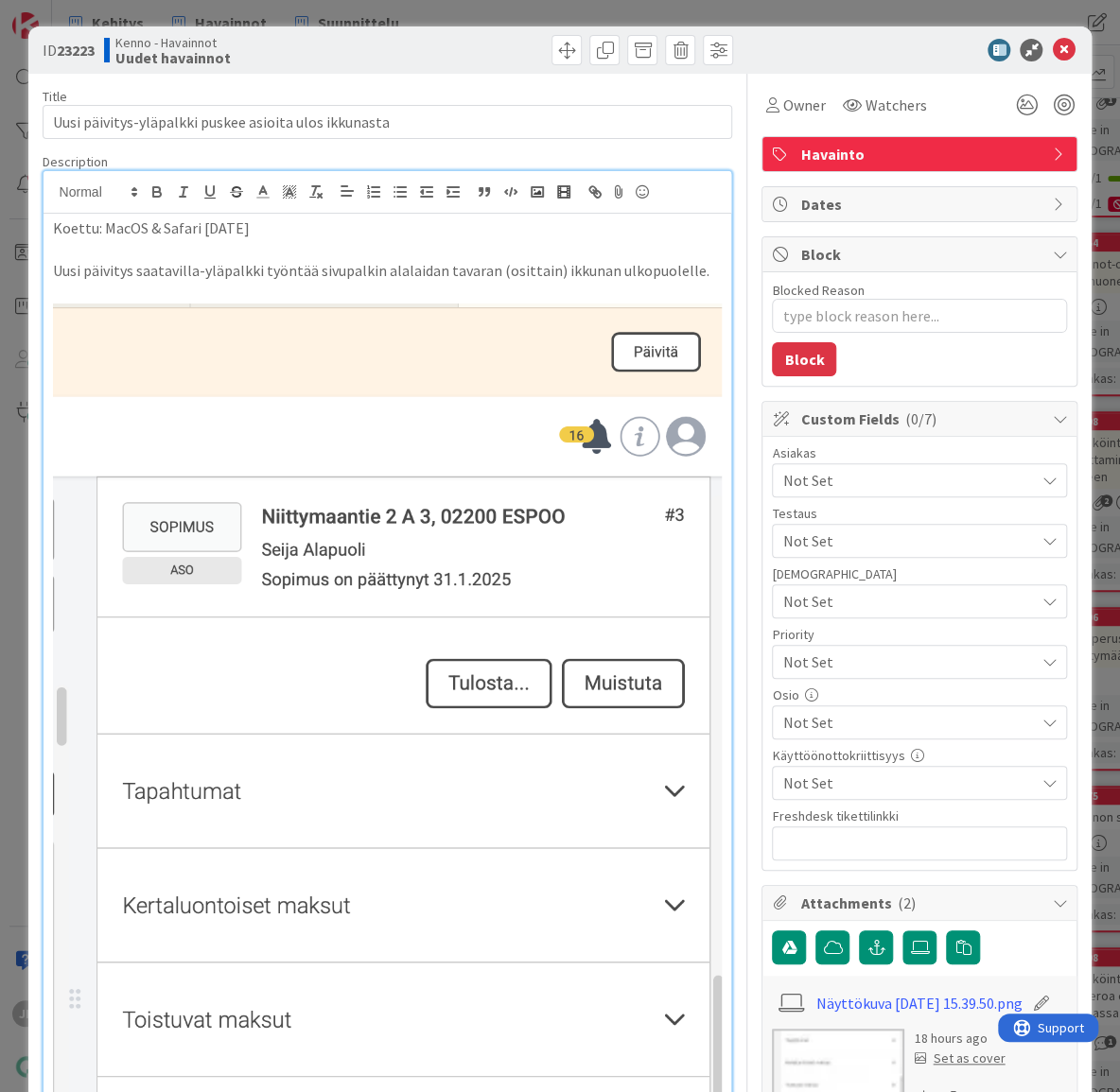
type textarea "x"
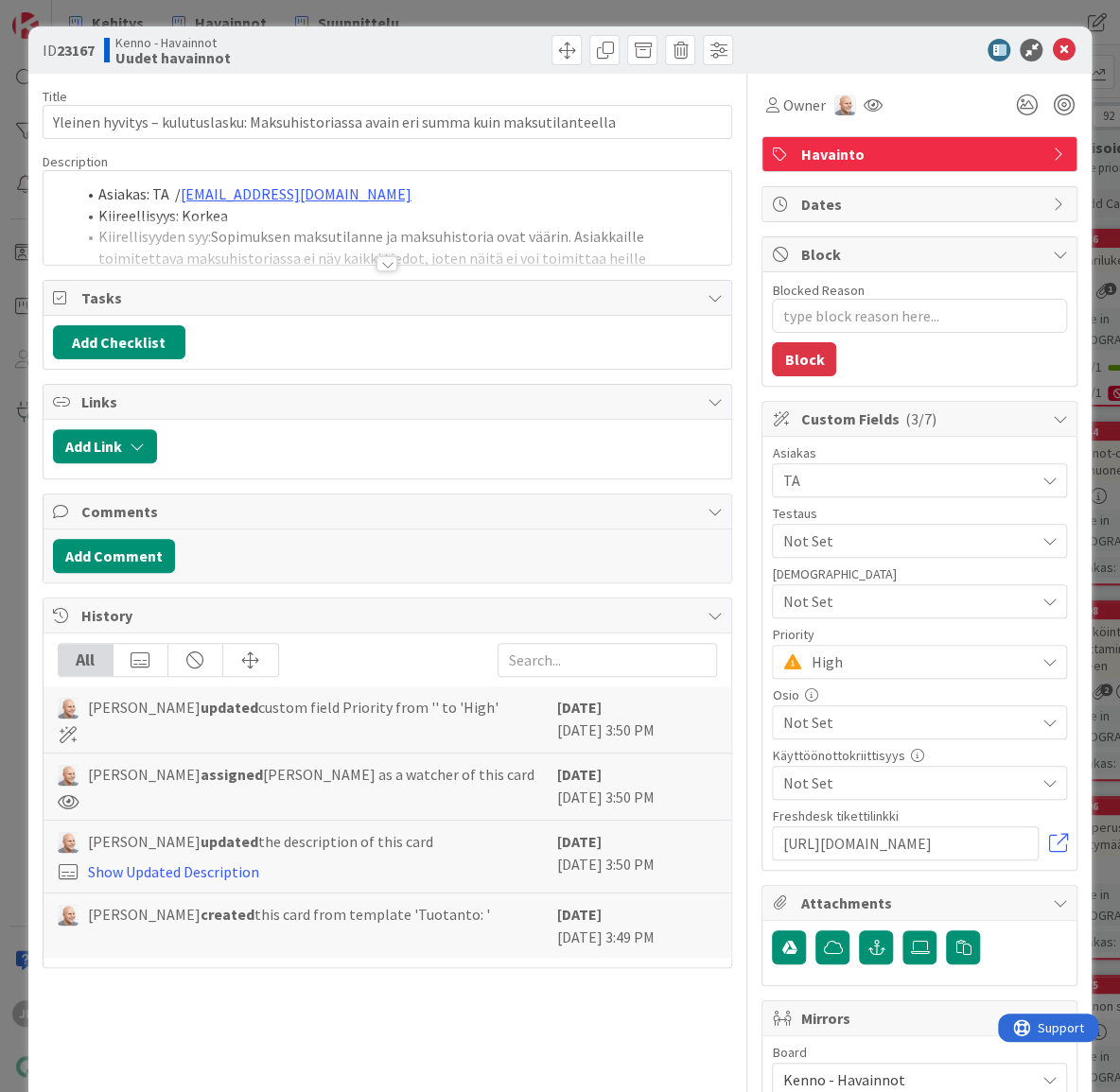
click at [525, 226] on div at bounding box center [388, 241] width 689 height 49
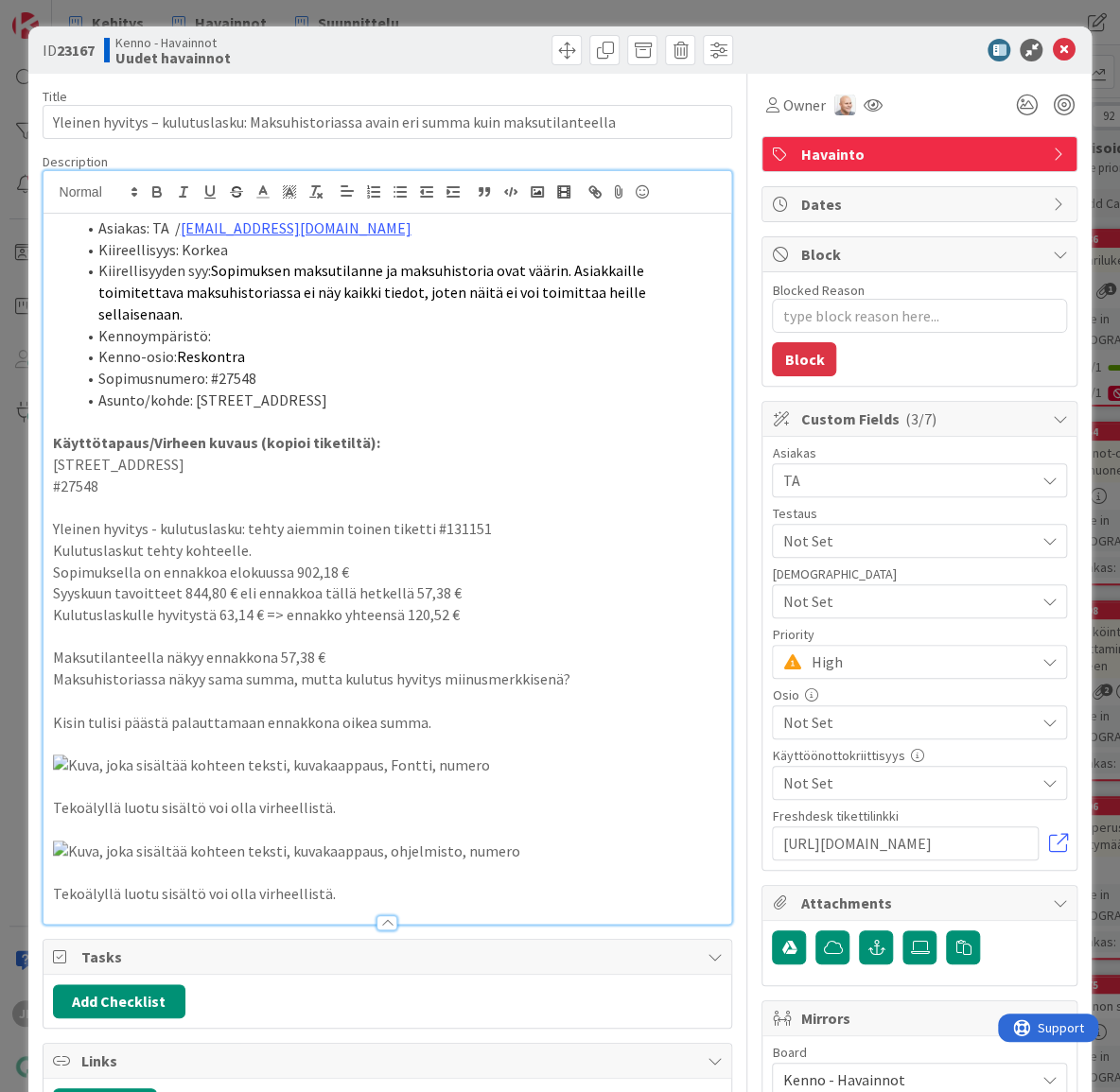
type textarea "x"
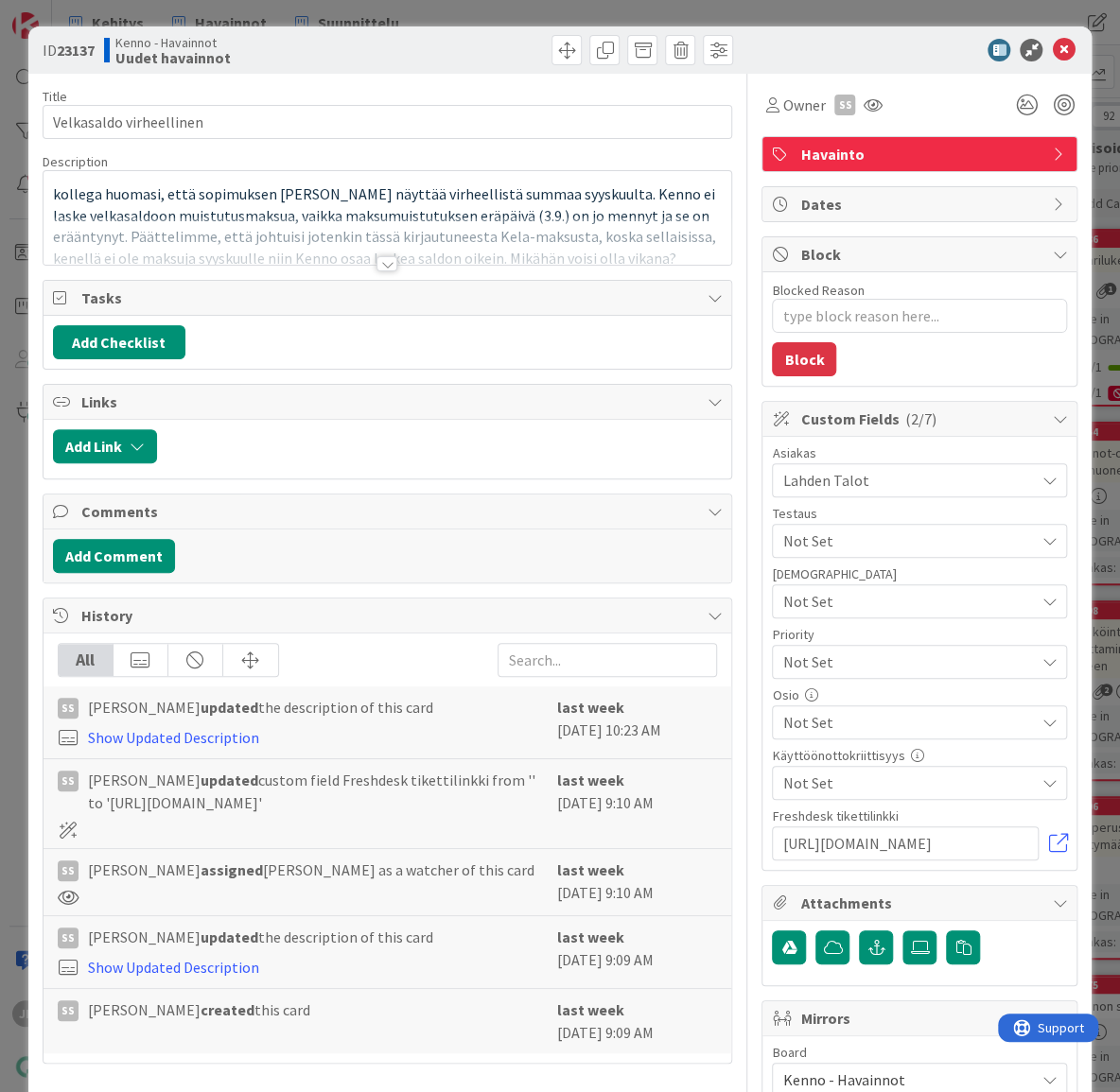
click at [226, 218] on div at bounding box center [388, 241] width 689 height 49
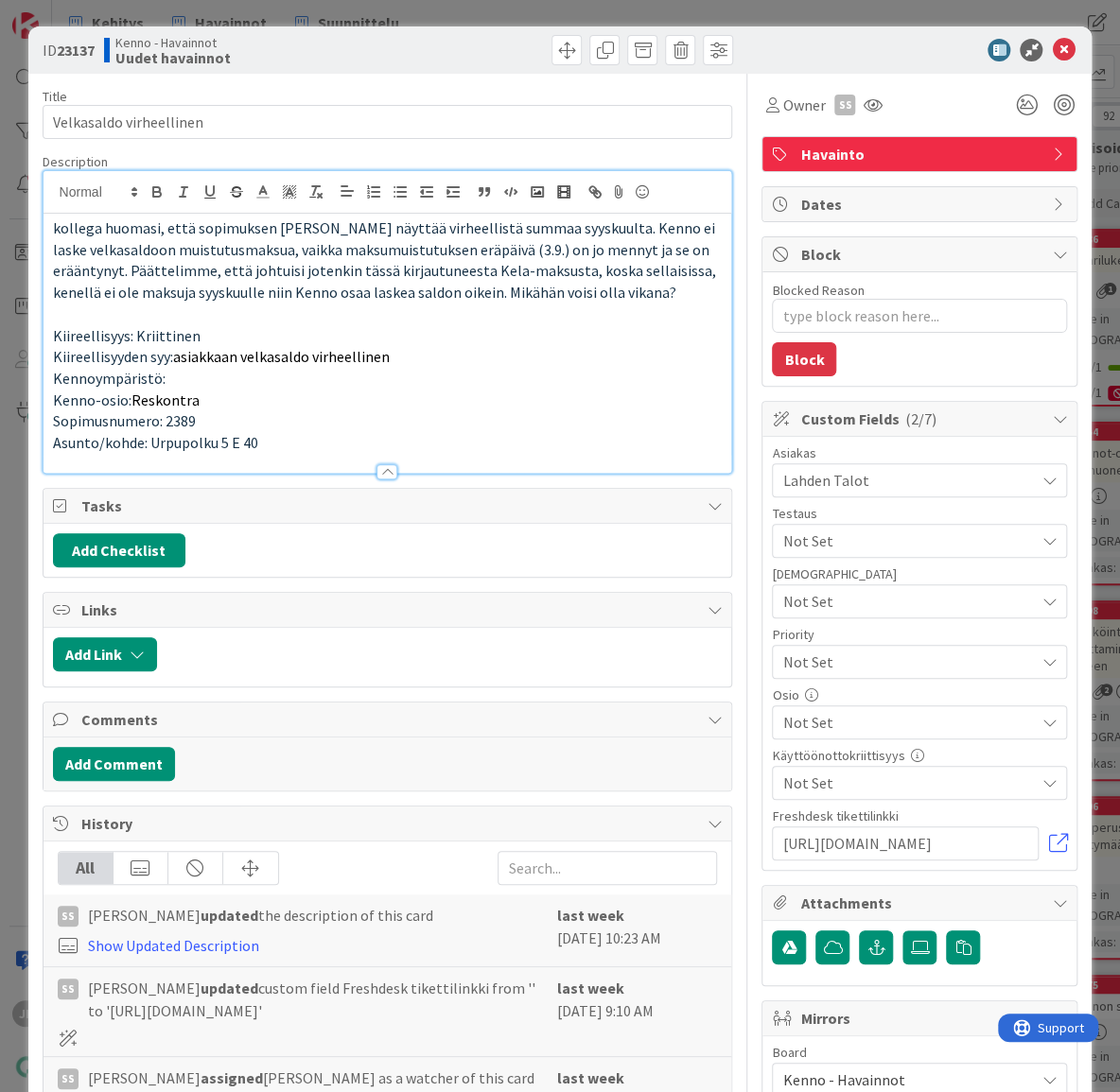
type textarea "x"
